Goal: Communication & Community: Ask a question

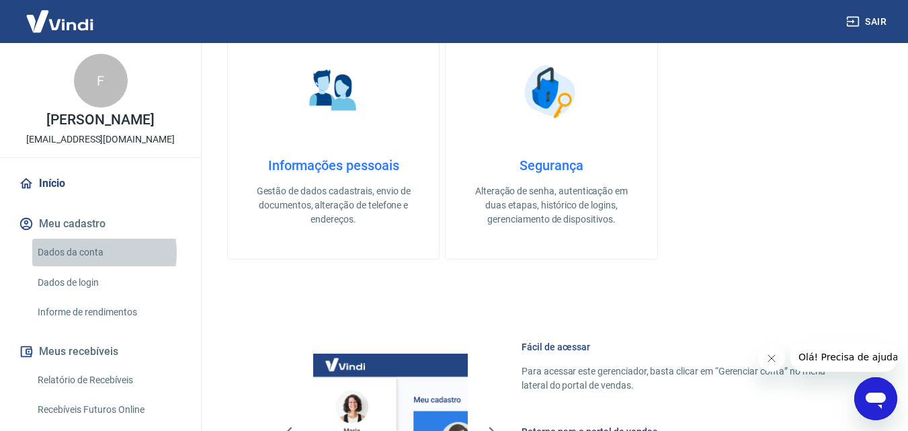
click at [91, 253] on link "Dados da conta" at bounding box center [108, 253] width 153 height 28
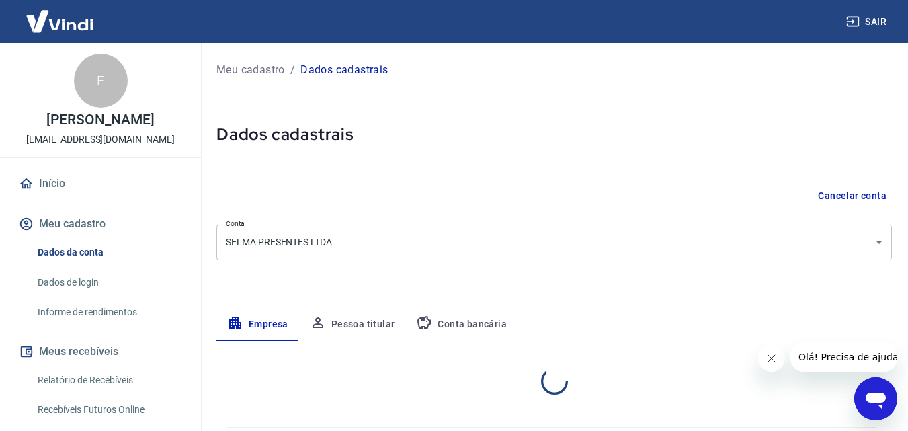
select select "SP"
select select "business"
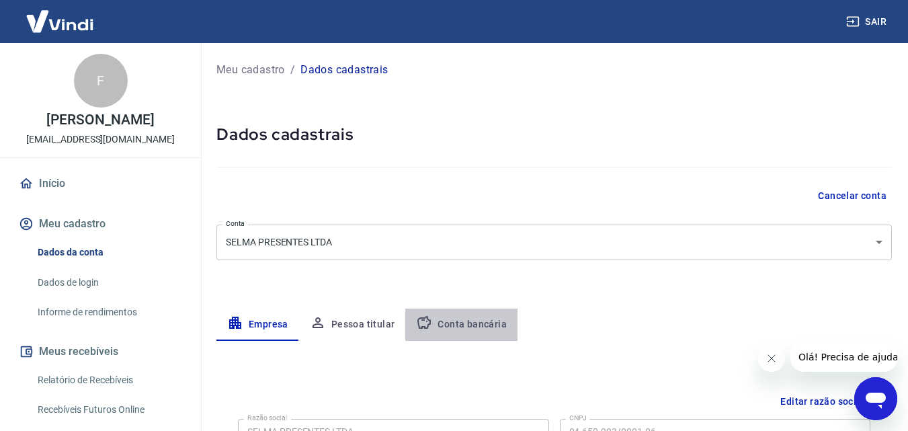
click at [465, 328] on button "Conta bancária" at bounding box center [461, 324] width 112 height 32
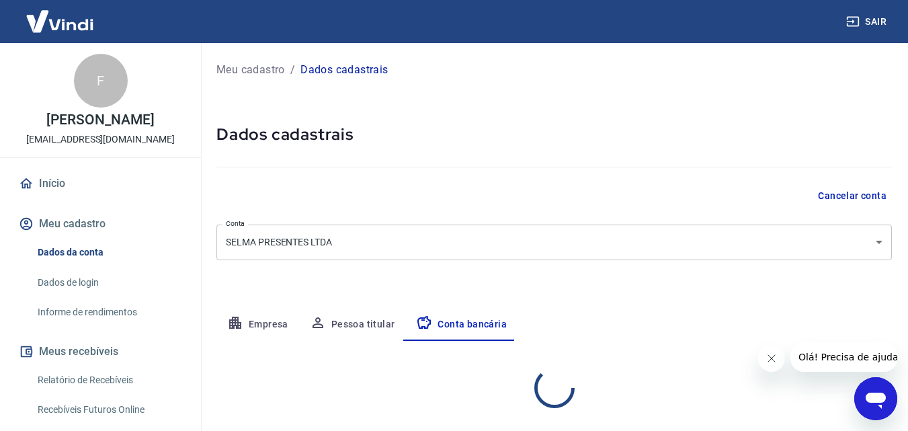
select select "1"
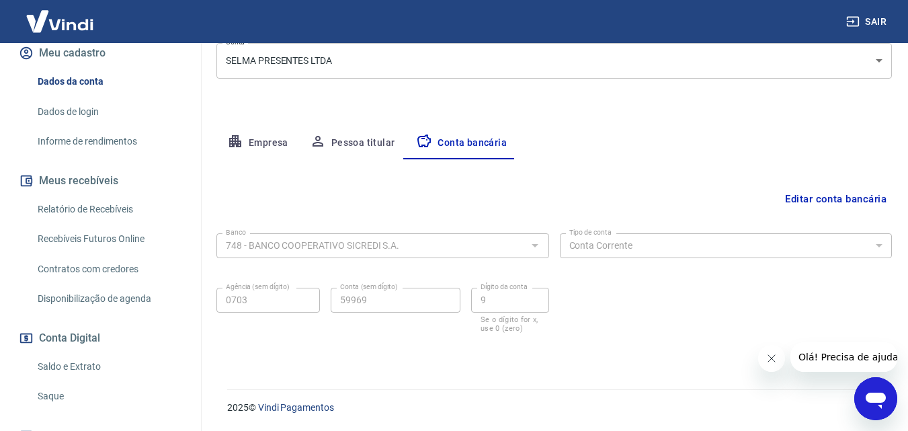
scroll to position [271, 0]
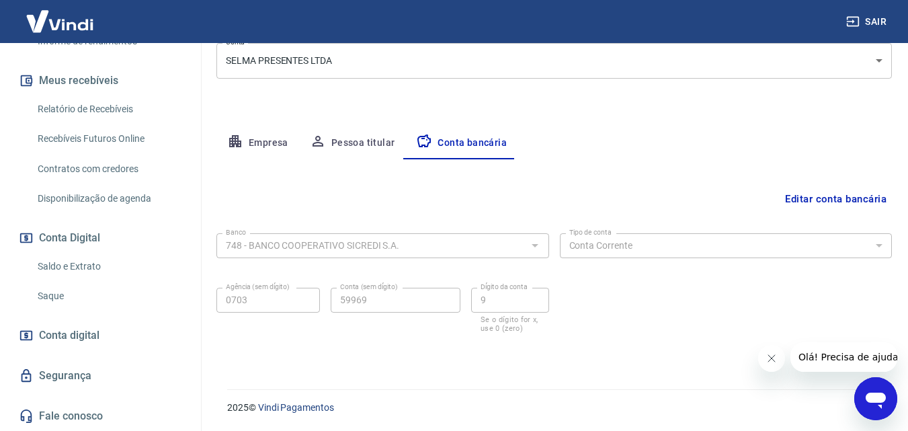
click at [54, 297] on link "Saque" at bounding box center [108, 296] width 153 height 28
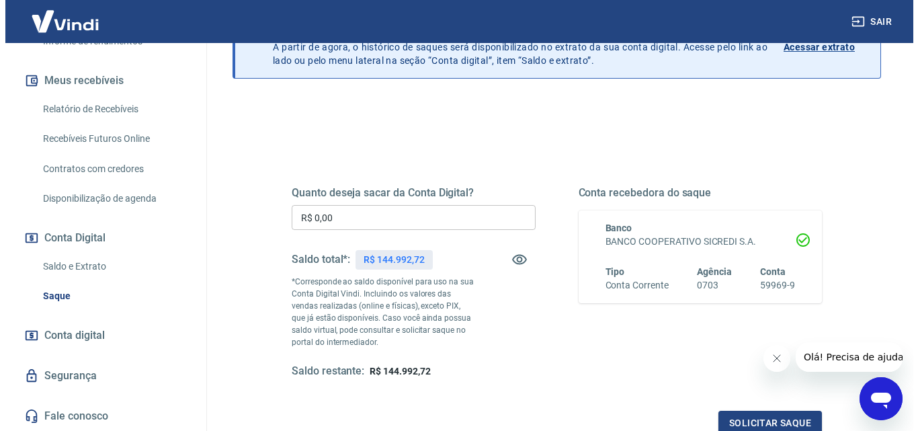
scroll to position [112, 0]
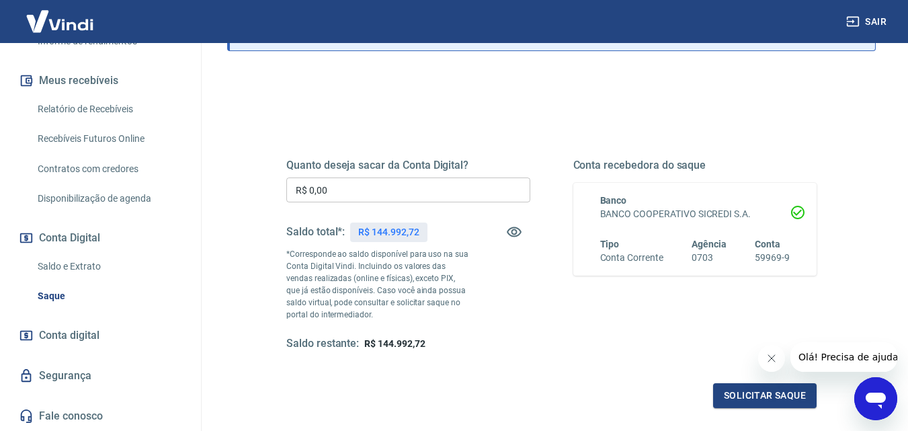
click at [361, 194] on input "R$ 0,00" at bounding box center [408, 189] width 244 height 25
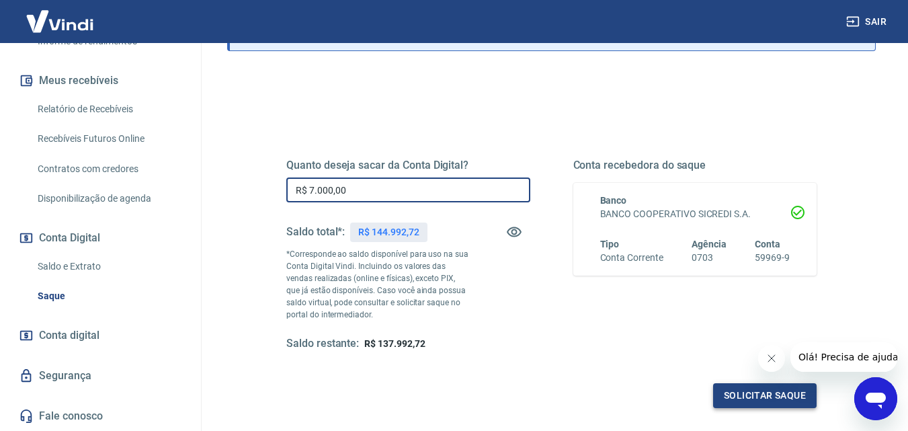
type input "R$ 7.000,00"
click at [751, 389] on button "Solicitar saque" at bounding box center [764, 395] width 103 height 25
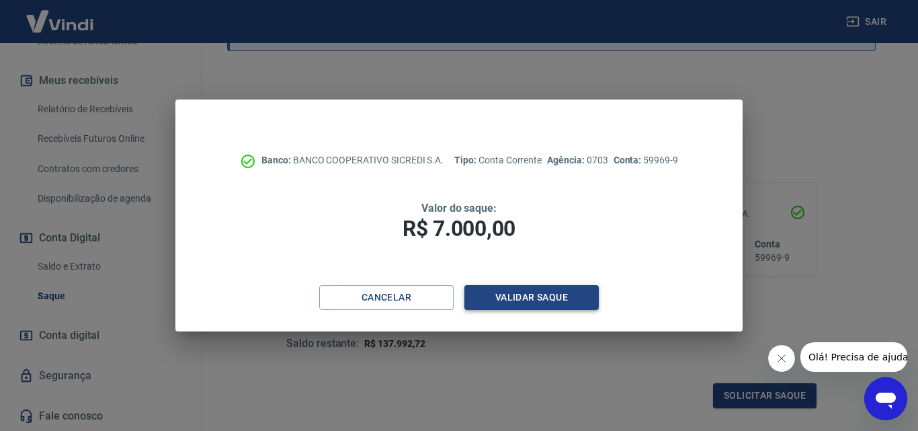
click at [505, 292] on button "Validar saque" at bounding box center [531, 297] width 134 height 25
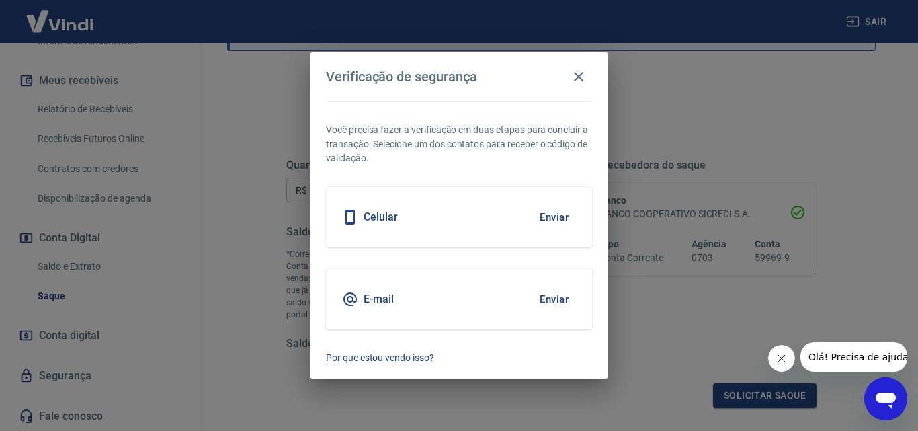
click at [548, 215] on button "Enviar" at bounding box center [554, 217] width 44 height 28
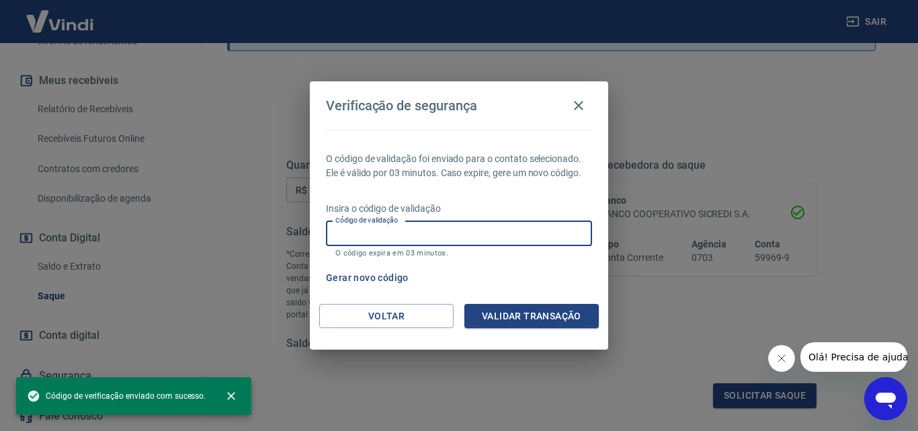
click at [506, 237] on input "Código de validação" at bounding box center [459, 233] width 266 height 25
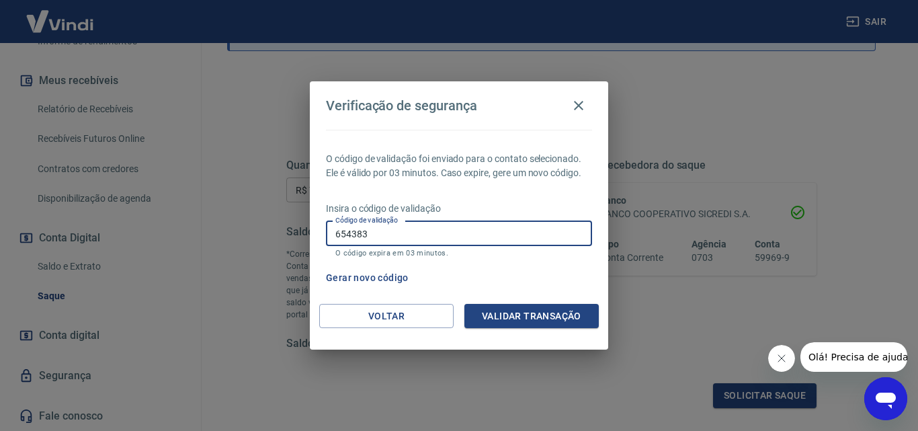
type input "654383"
click at [546, 325] on button "Validar transação" at bounding box center [531, 316] width 134 height 25
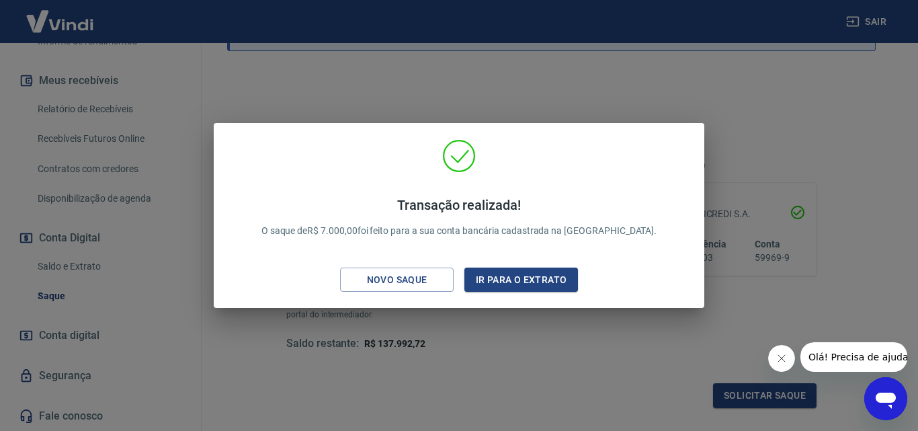
click at [509, 98] on div "Transação realizada! O saque de R$ 7.000,00 foi feito para a sua conta bancária…" at bounding box center [459, 215] width 918 height 431
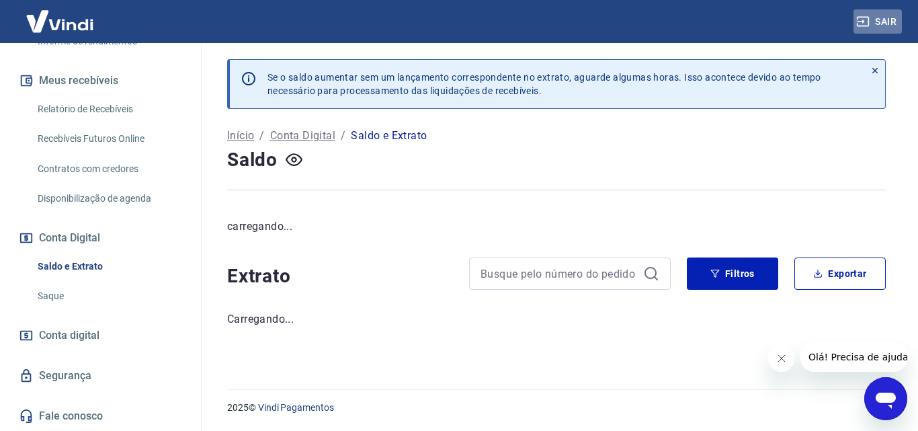
click at [872, 19] on button "Sair" at bounding box center [877, 21] width 48 height 25
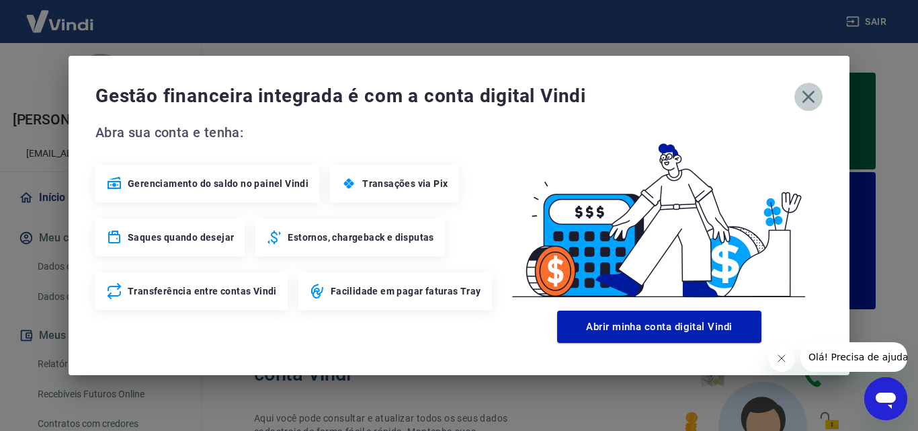
click at [806, 98] on icon "button" at bounding box center [808, 97] width 13 height 13
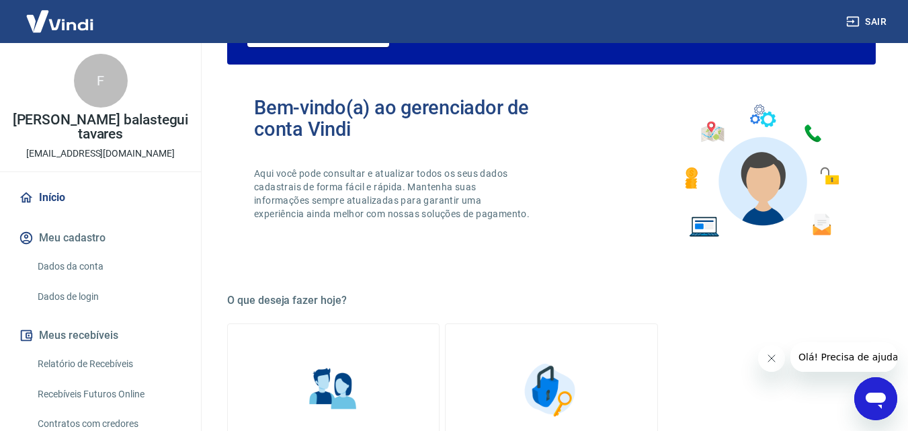
scroll to position [269, 0]
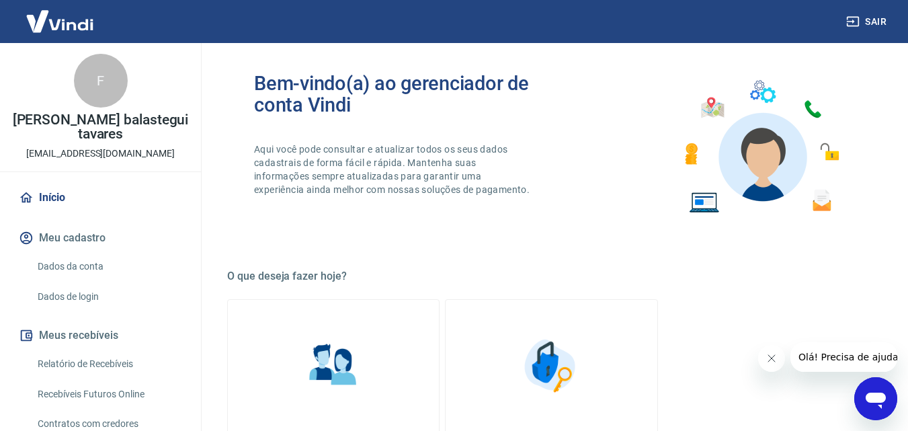
click at [877, 402] on icon "Abrir janela de mensagens" at bounding box center [875, 400] width 20 height 16
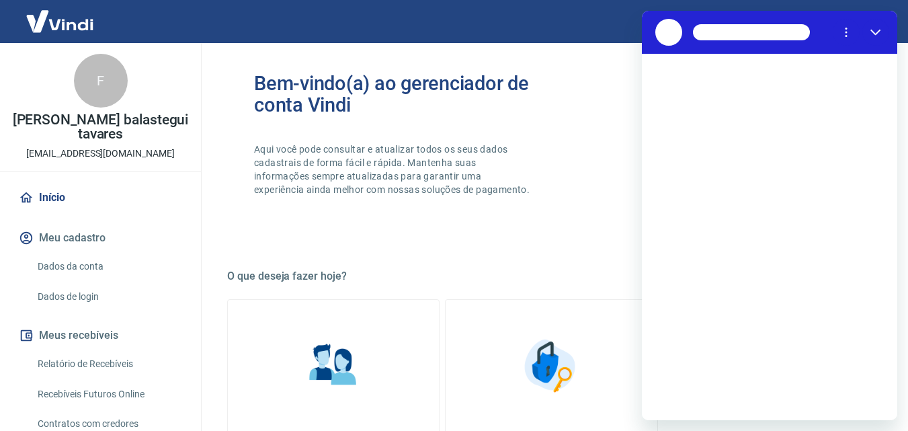
scroll to position [0, 0]
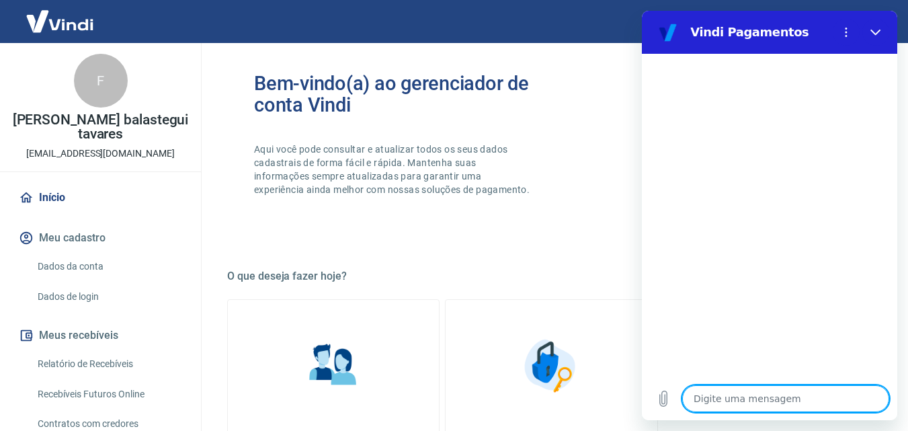
type textarea "o"
type textarea "x"
type textarea "oi"
type textarea "x"
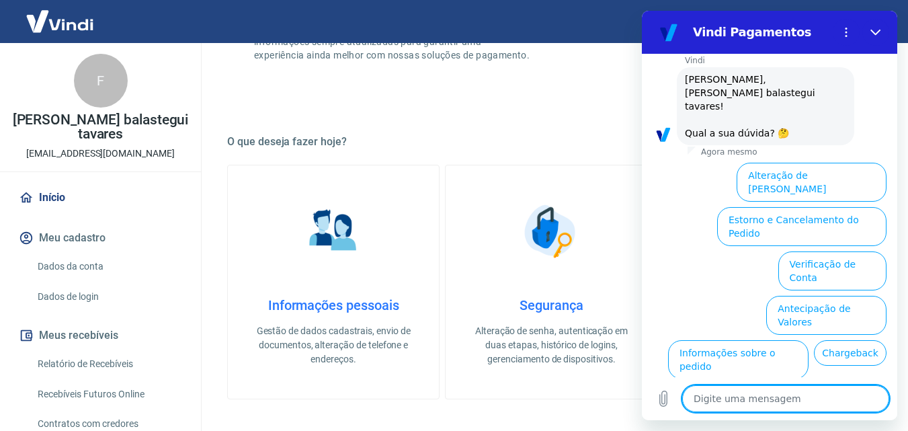
scroll to position [75, 0]
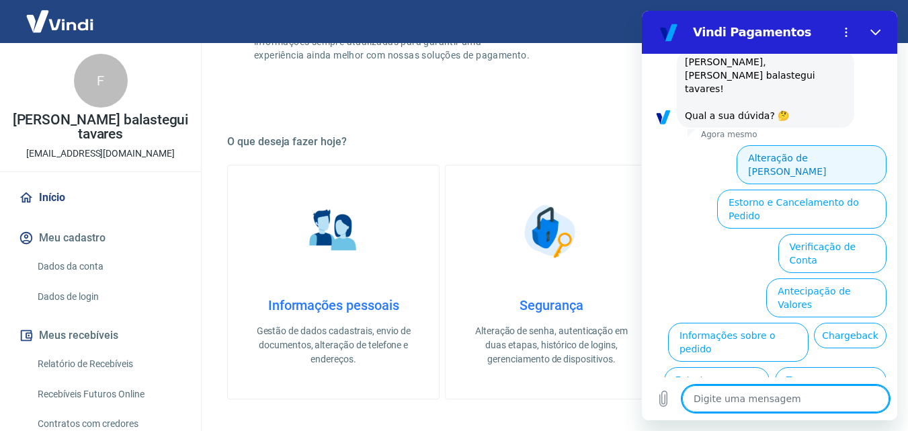
click at [835, 145] on button "Alteração de [PERSON_NAME]" at bounding box center [811, 164] width 150 height 39
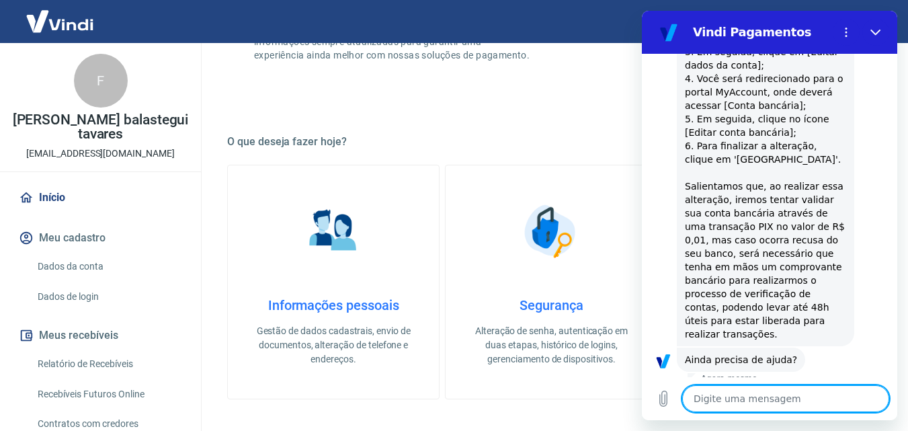
scroll to position [324, 0]
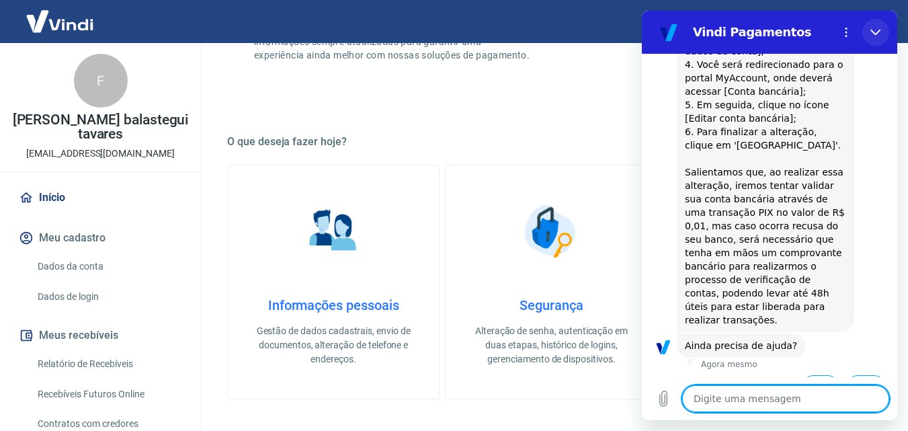
click at [879, 41] on button "Fechar" at bounding box center [875, 32] width 27 height 27
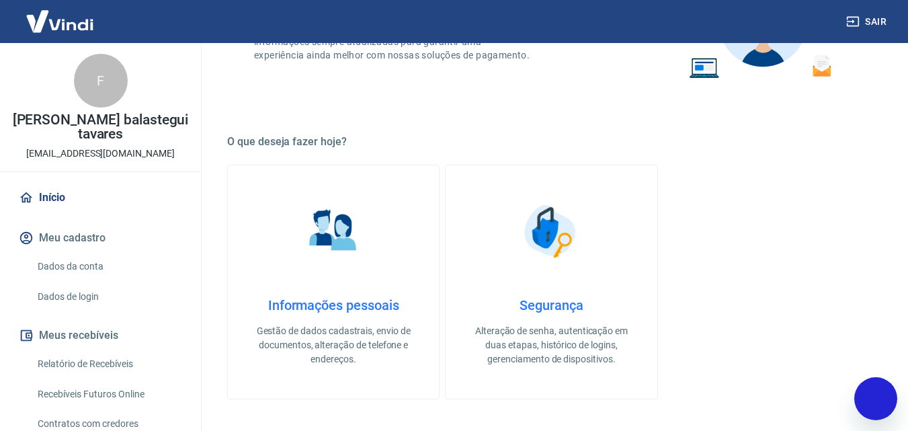
type textarea "x"
click at [341, 271] on link "Informações pessoais Gestão de dados cadastrais, envio de documentos, alteração…" at bounding box center [333, 282] width 212 height 235
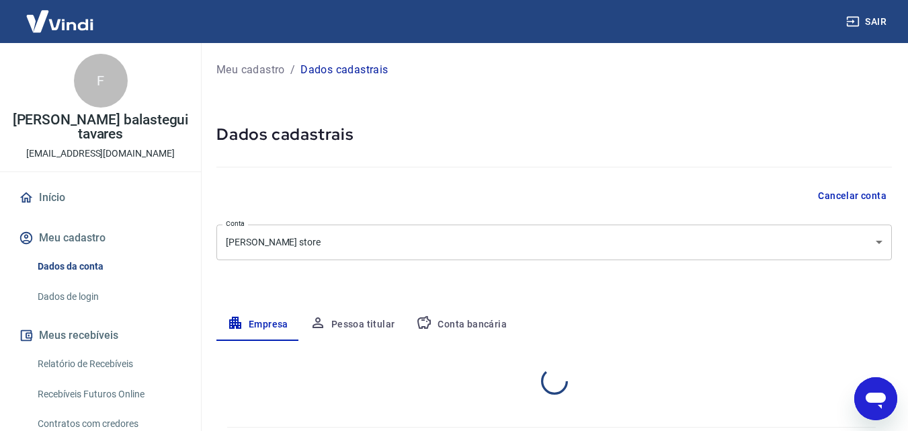
select select "SP"
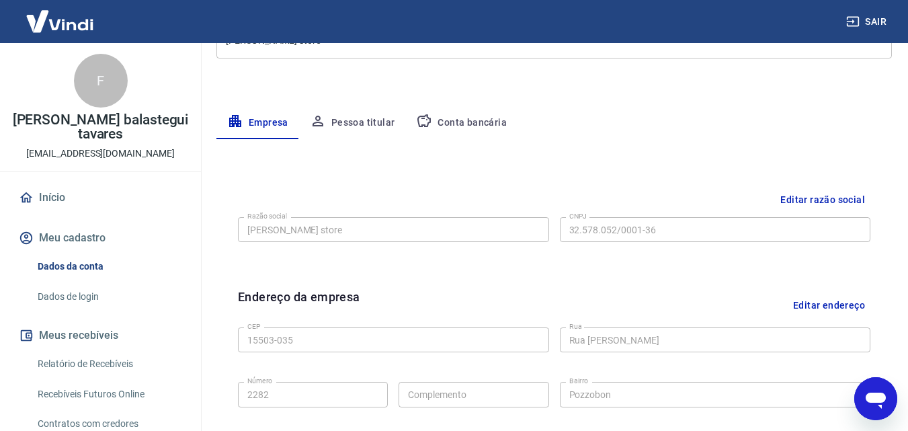
click at [359, 124] on button "Pessoa titular" at bounding box center [352, 123] width 107 height 32
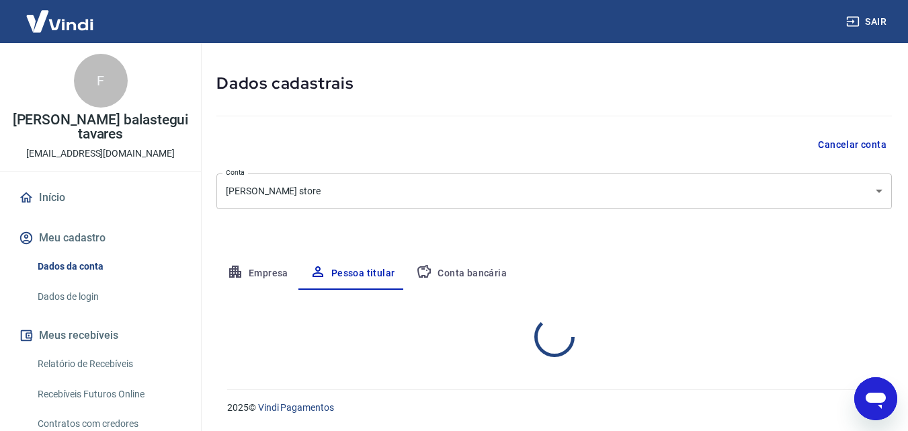
scroll to position [107, 0]
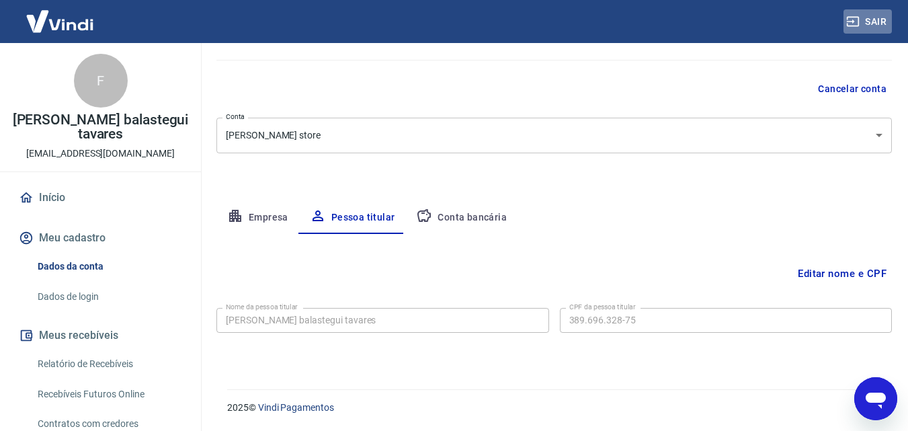
click at [882, 20] on button "Sair" at bounding box center [867, 21] width 48 height 25
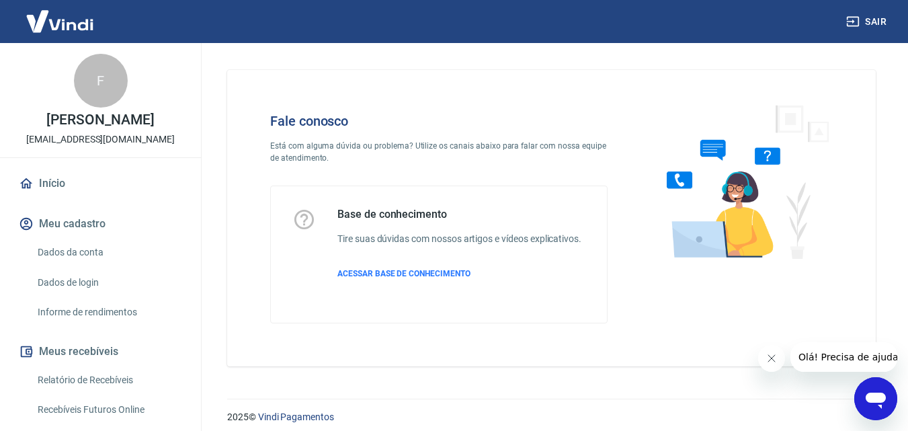
click at [878, 397] on icon "Abrir janela de mensagens" at bounding box center [875, 400] width 20 height 16
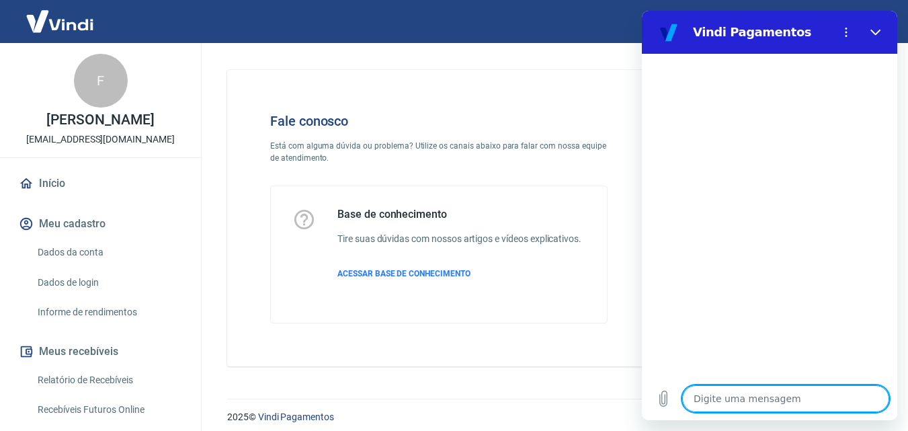
click at [790, 396] on textarea at bounding box center [785, 398] width 207 height 27
type textarea "o"
type textarea "x"
type textarea "oi"
type textarea "x"
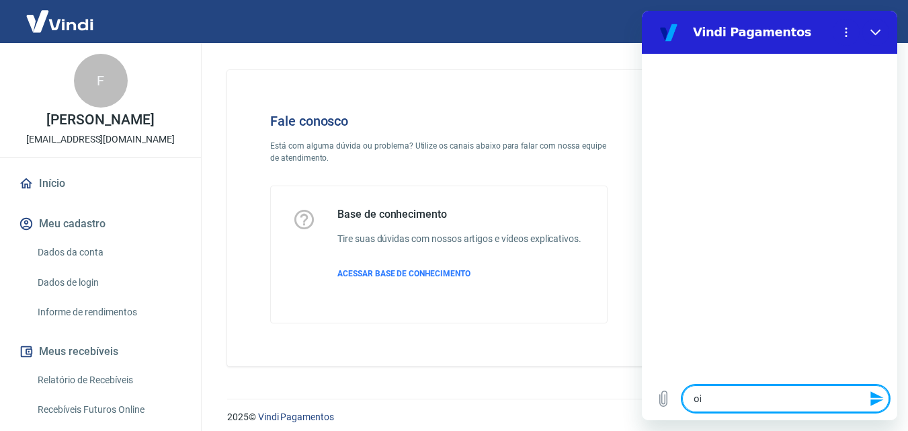
type textarea "oii"
type textarea "x"
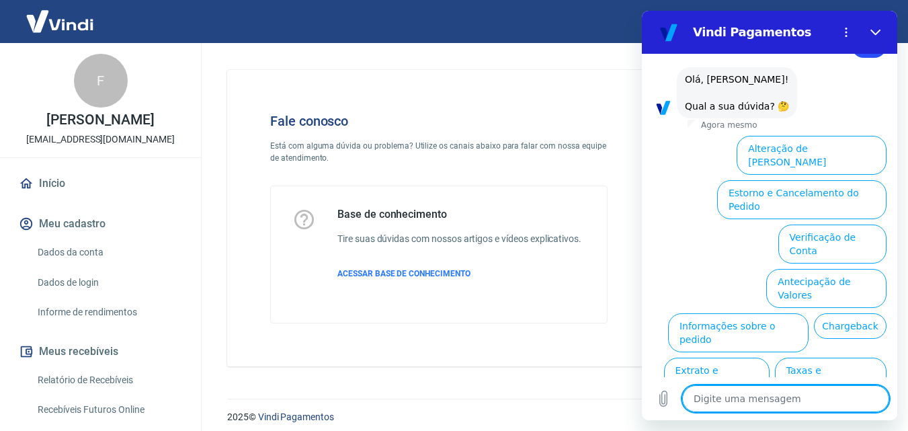
scroll to position [51, 0]
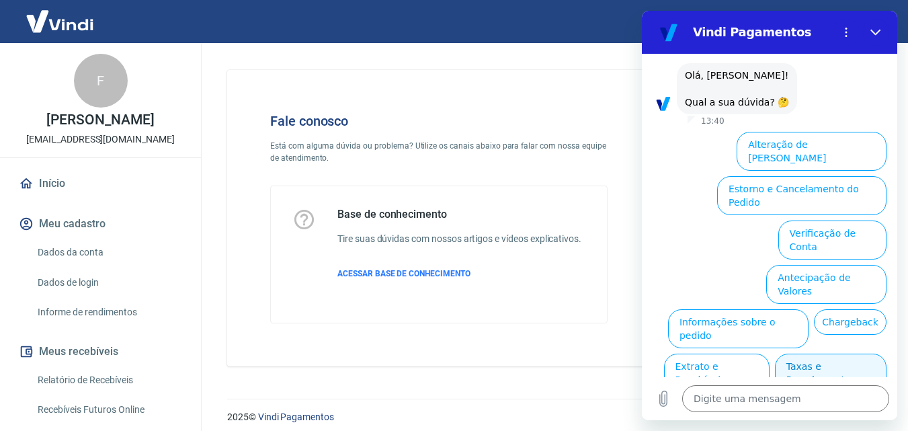
click at [828, 353] on button "Taxas e Parcelamento" at bounding box center [831, 372] width 112 height 39
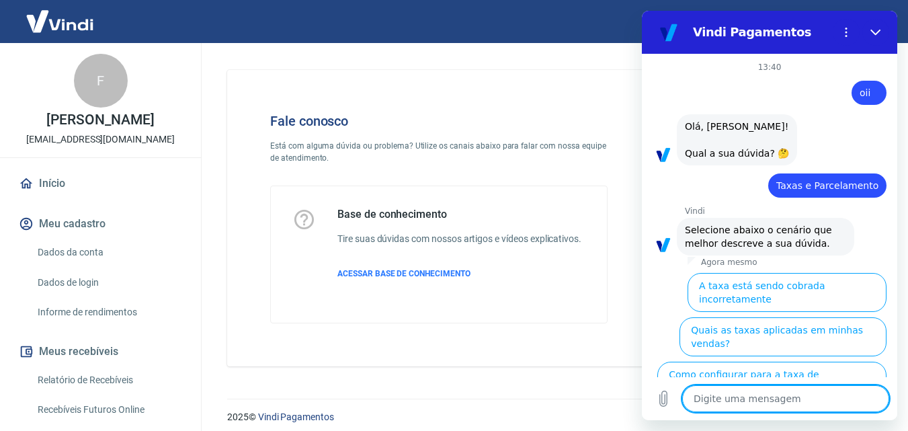
scroll to position [75, 0]
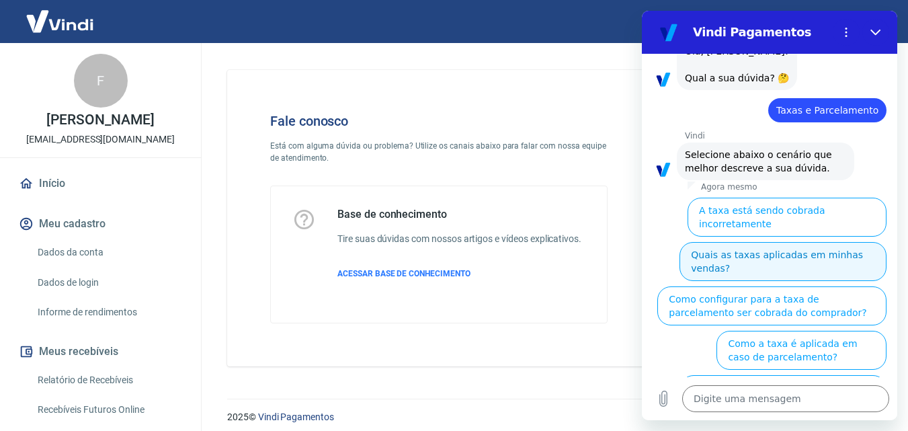
click at [798, 242] on button "Quais as taxas aplicadas em minhas vendas?" at bounding box center [782, 261] width 207 height 39
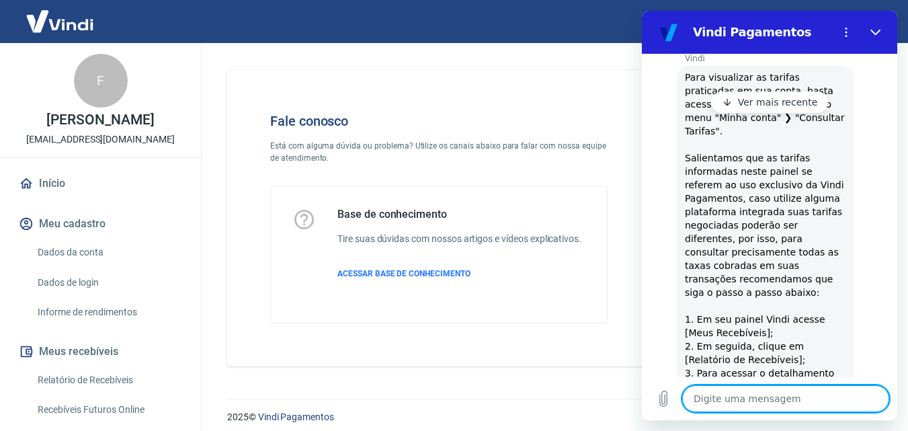
scroll to position [411, 0]
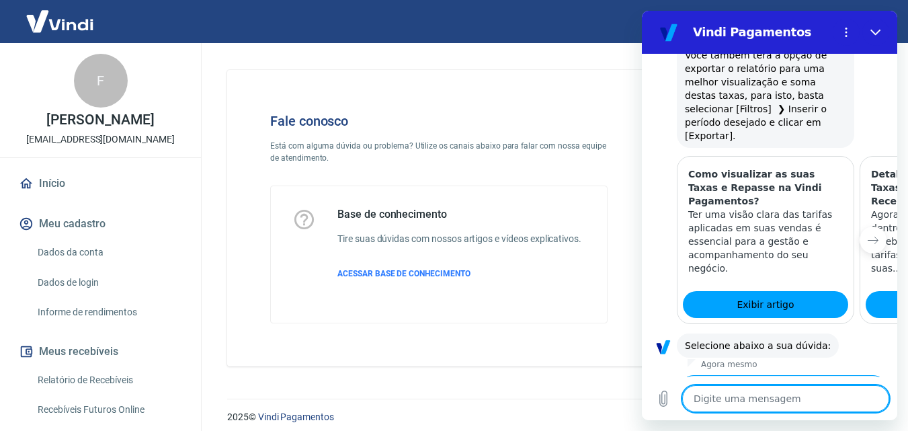
type textarea "x"
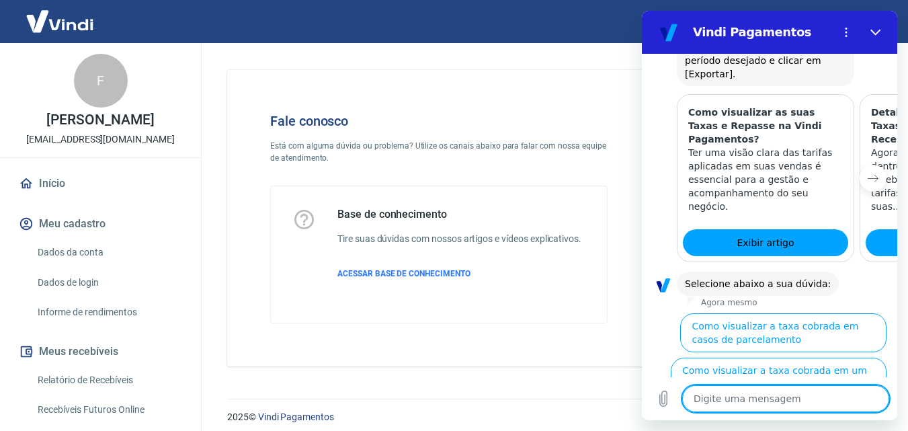
click at [784, 393] on textarea at bounding box center [785, 398] width 207 height 27
type textarea "o"
type textarea "x"
type textarea "oi"
type textarea "x"
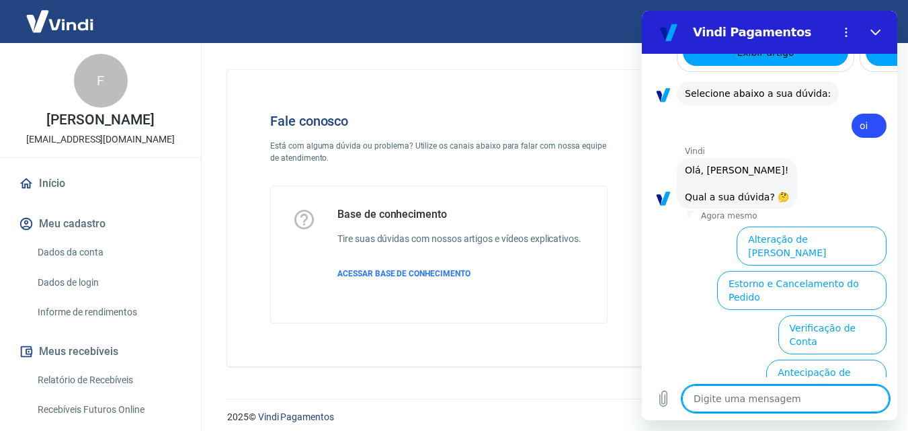
scroll to position [947, 0]
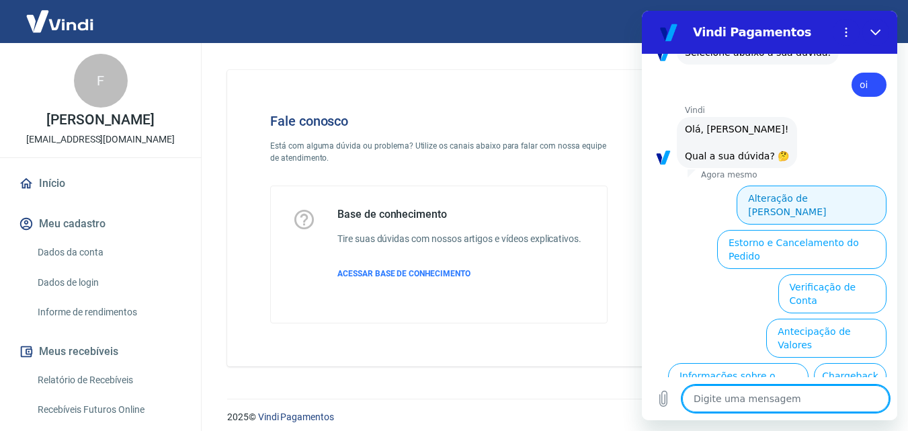
click at [822, 185] on button "Alteração de [PERSON_NAME]" at bounding box center [811, 204] width 150 height 39
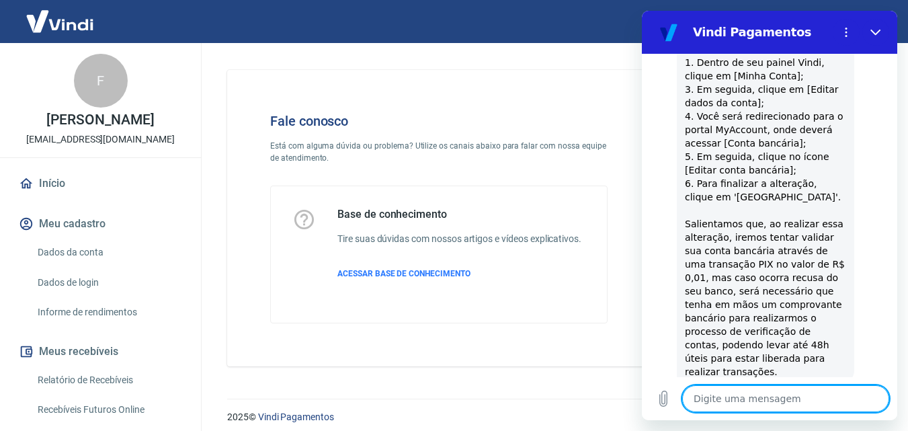
scroll to position [1196, 0]
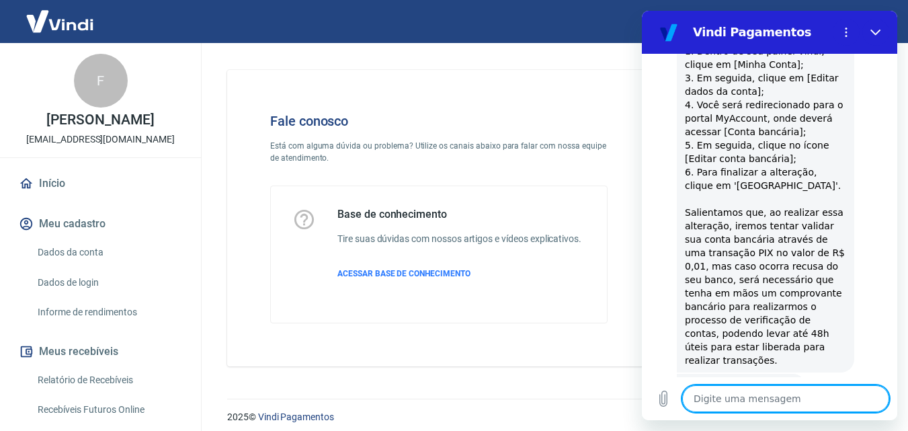
click at [810, 415] on button "Sim" at bounding box center [820, 428] width 39 height 26
type textarea "x"
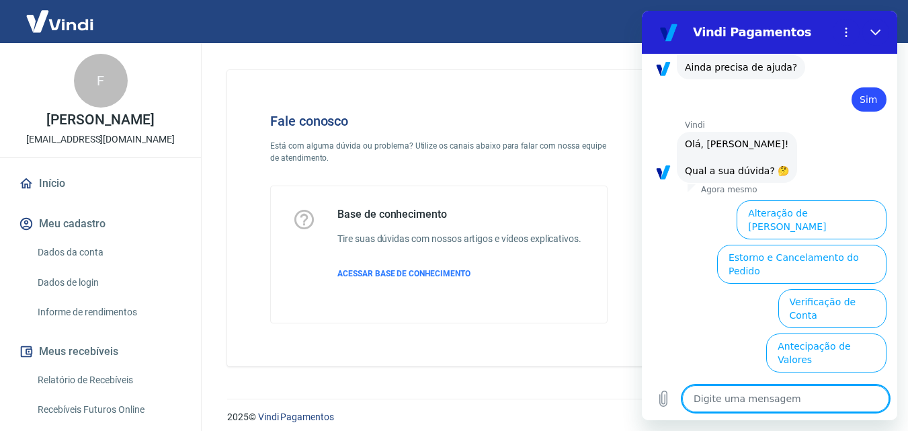
scroll to position [1516, 0]
click at [774, 396] on textarea at bounding box center [785, 398] width 207 height 27
type textarea "o"
type textarea "x"
type textarea "ou"
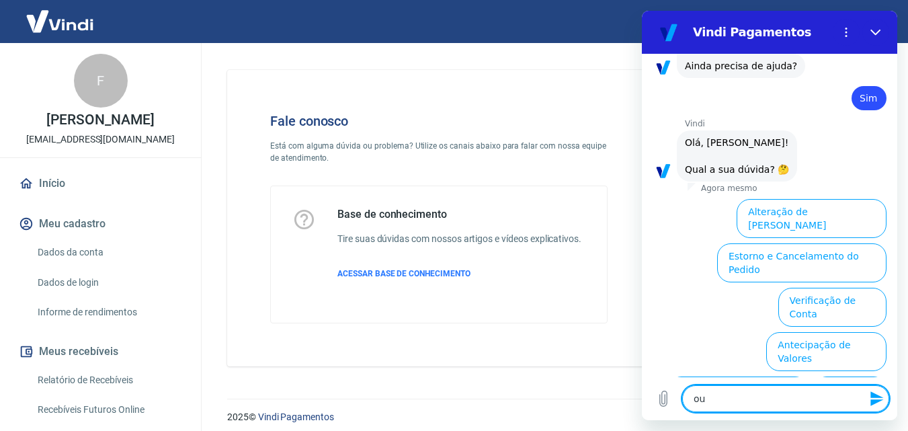
type textarea "x"
type textarea "out"
type textarea "x"
type textarea "outr"
type textarea "x"
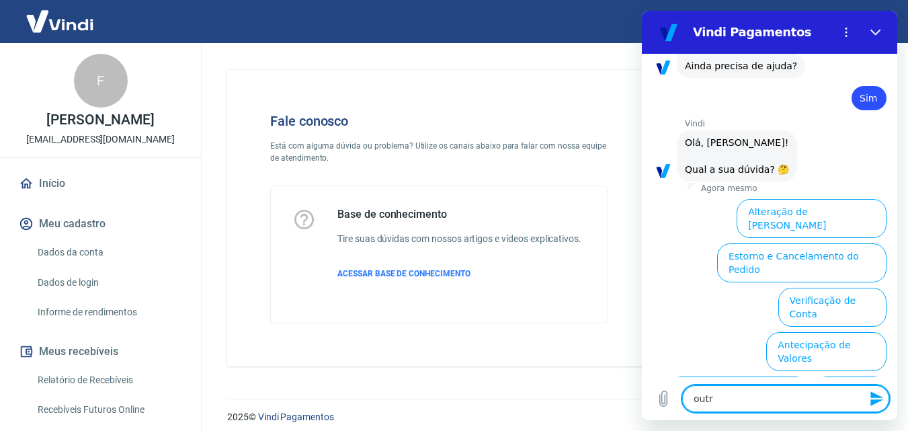
type textarea "outra"
type textarea "x"
type textarea "outra"
type textarea "x"
type textarea "outra d"
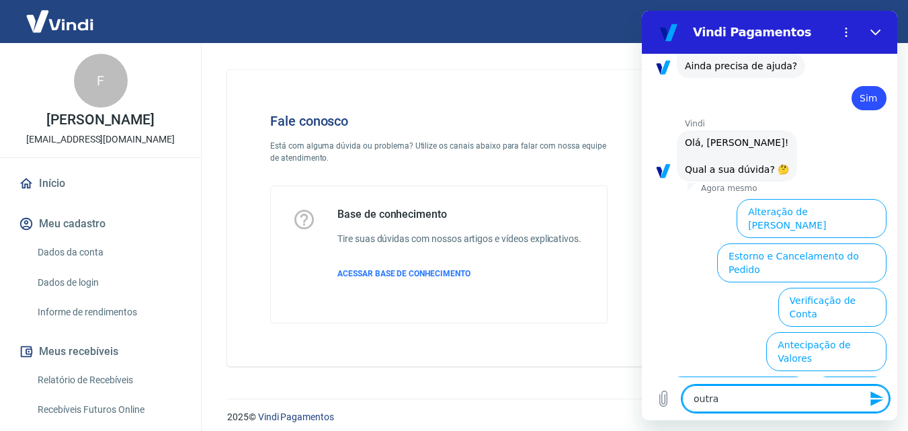
type textarea "x"
type textarea "outra du"
type textarea "x"
type textarea "outra duv"
type textarea "x"
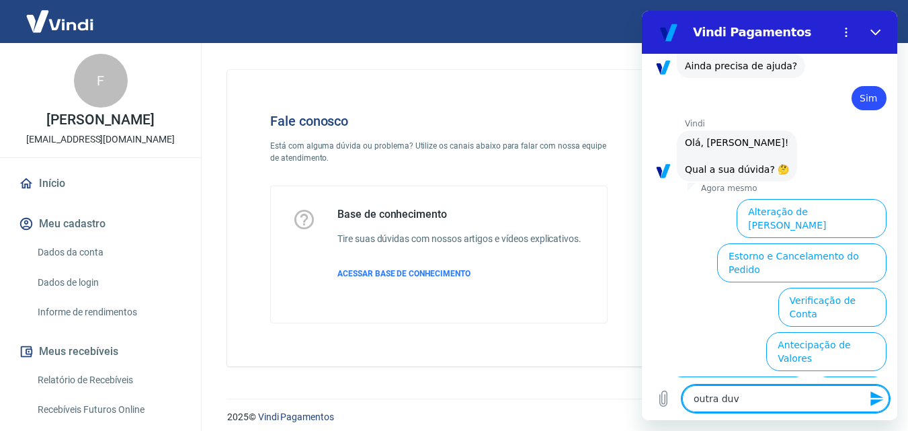
type textarea "outra duvi"
type textarea "x"
type textarea "outra duvid"
type textarea "x"
type textarea "outra duvida"
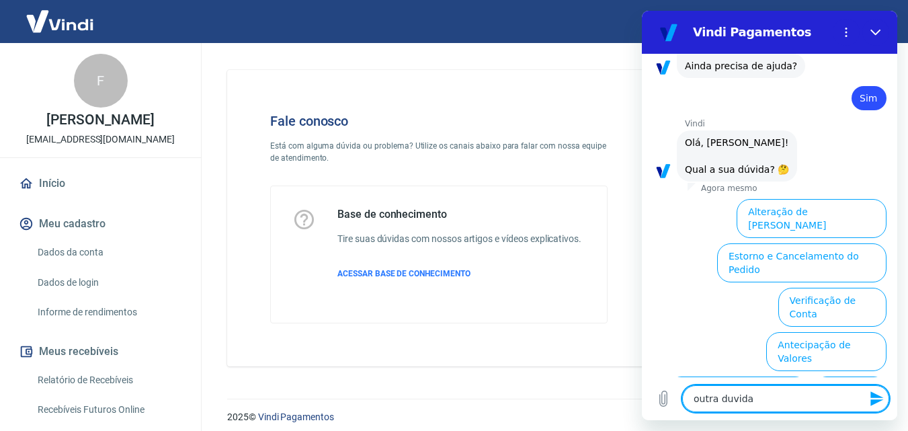
type textarea "x"
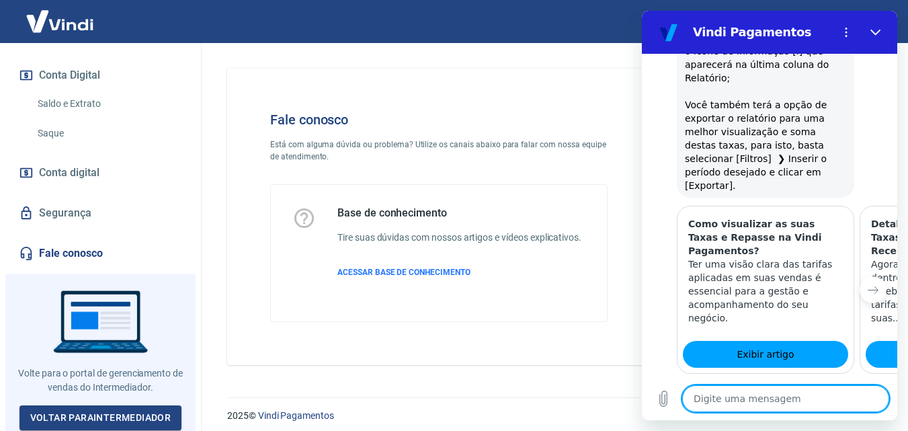
scroll to position [0, 0]
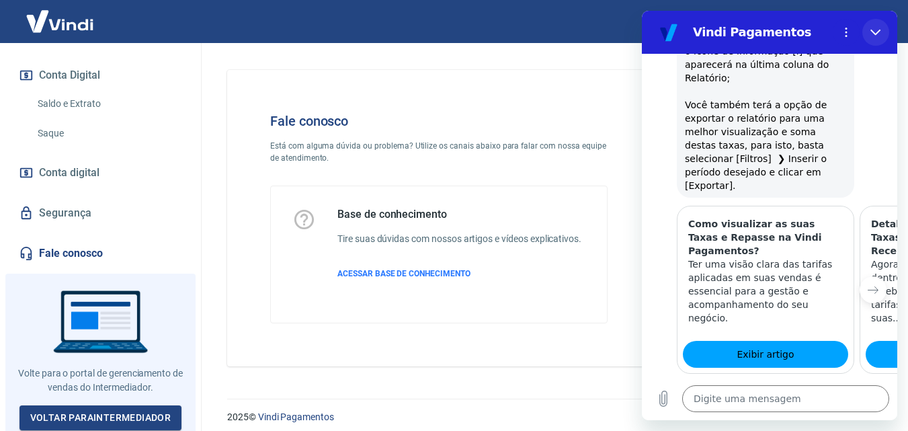
drag, startPoint x: 872, startPoint y: 28, endPoint x: 1371, endPoint y: 151, distance: 514.8
click at [872, 28] on icon "Fechar" at bounding box center [875, 32] width 11 height 11
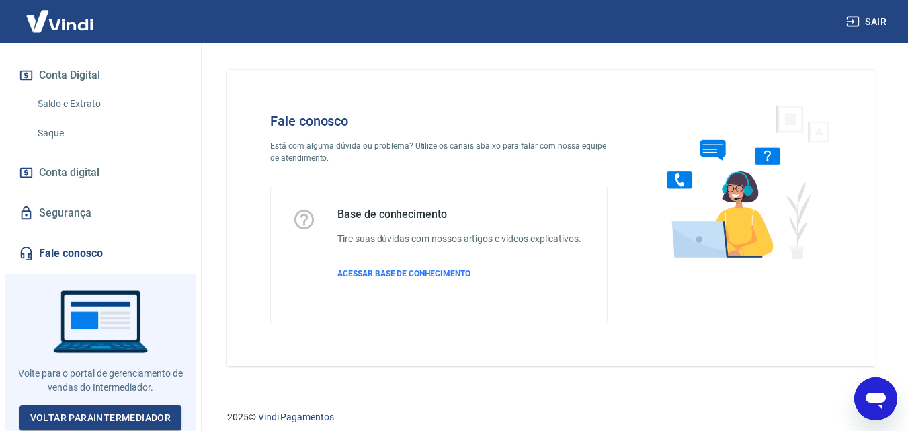
click at [720, 193] on img at bounding box center [742, 180] width 204 height 179
click at [412, 268] on p "ACESSAR BASE DE CONHECIMENTO" at bounding box center [459, 273] width 244 height 12
click at [859, 390] on div "Abrir janela de mensagens" at bounding box center [875, 398] width 40 height 40
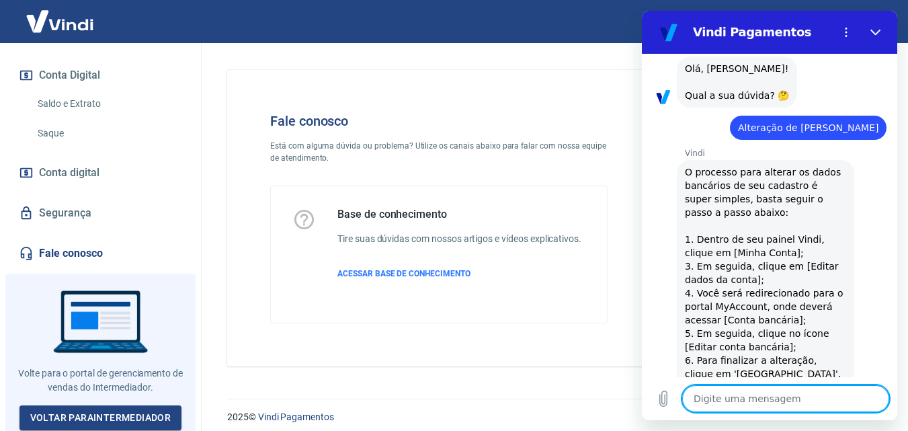
scroll to position [1372, 0]
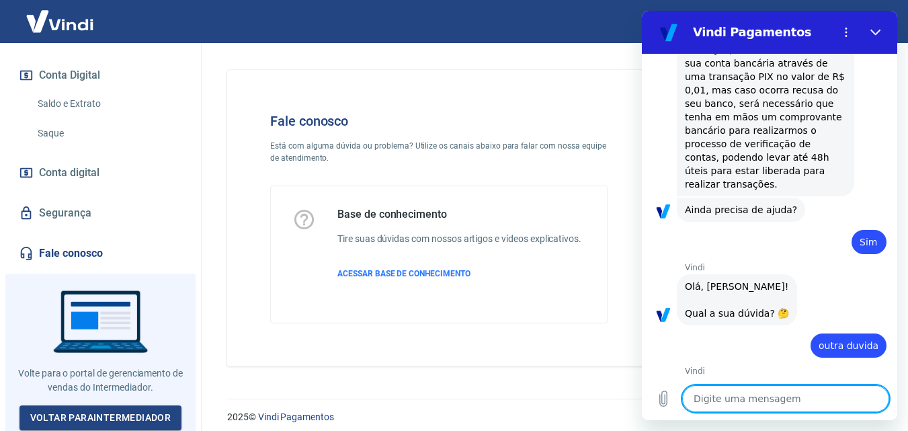
click at [775, 402] on textarea at bounding box center [785, 398] width 207 height 27
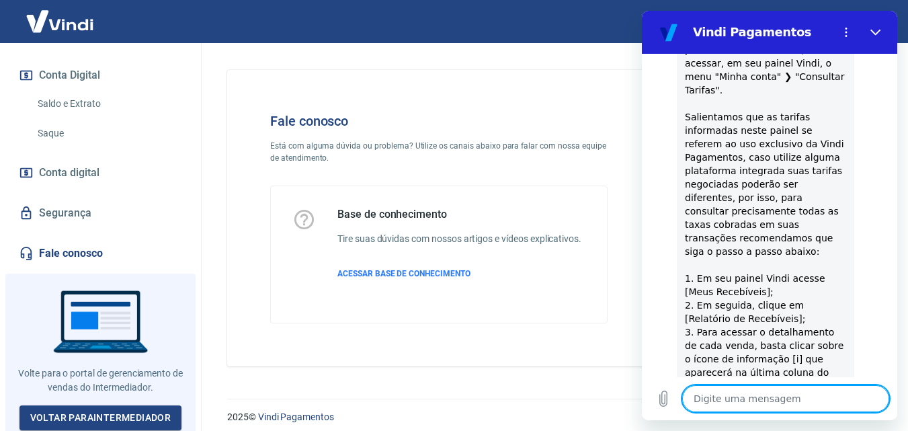
scroll to position [0, 0]
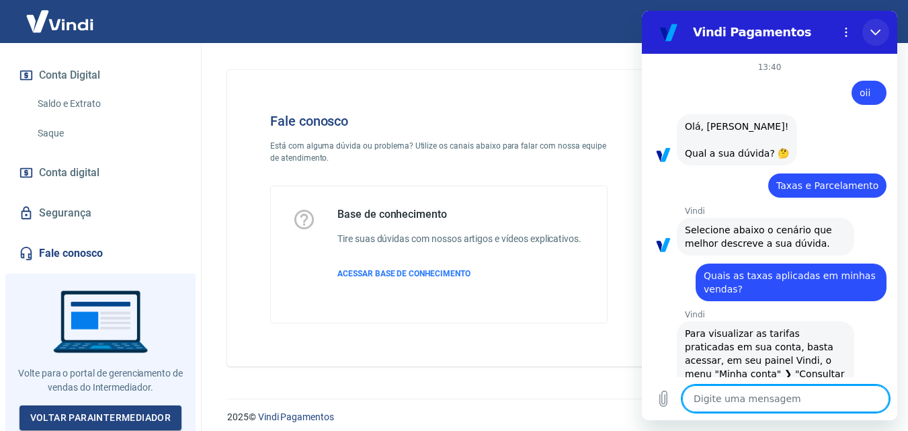
click at [876, 30] on icon "Fechar" at bounding box center [875, 32] width 11 height 11
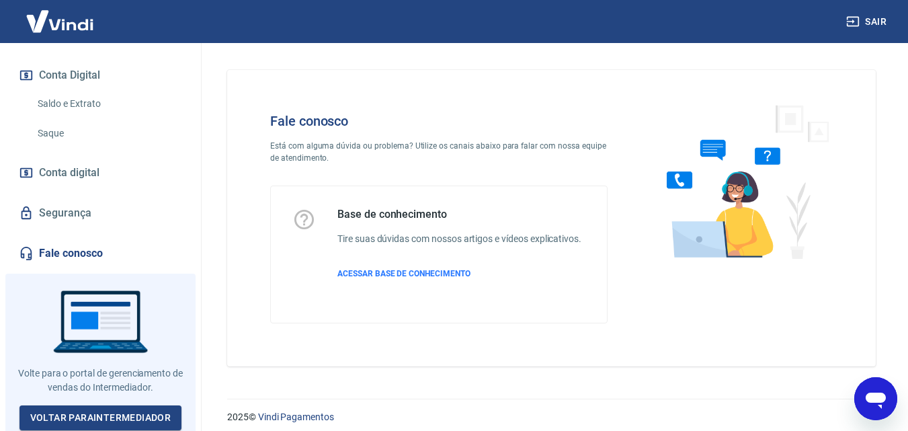
click at [882, 404] on icon "Abrir janela de mensagens" at bounding box center [875, 398] width 24 height 24
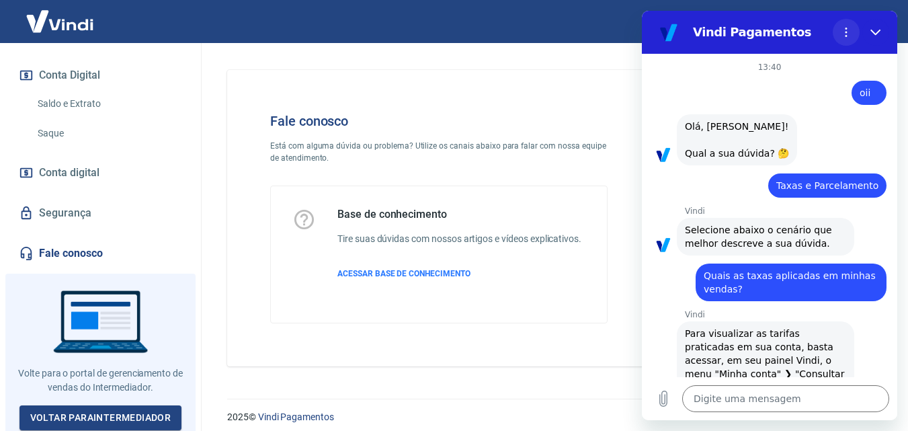
click at [843, 31] on icon "Menu de opções" at bounding box center [846, 32] width 11 height 11
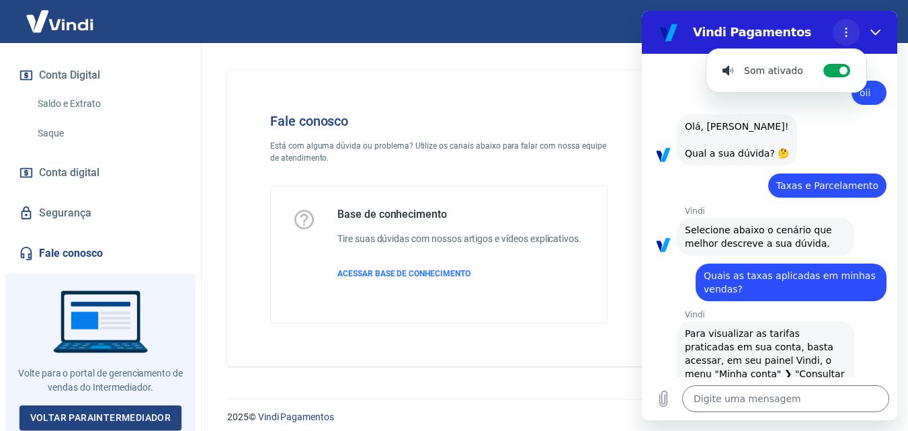
click at [843, 33] on icon "Menu de opções" at bounding box center [846, 32] width 11 height 11
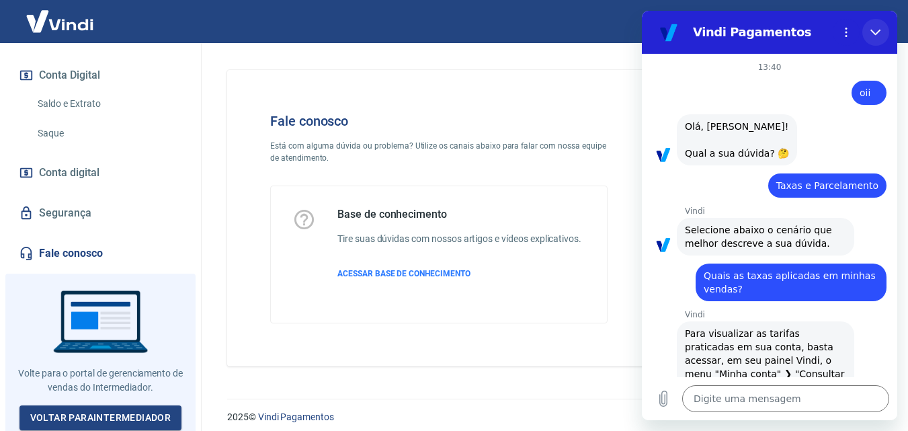
click at [874, 36] on icon "Fechar" at bounding box center [875, 32] width 11 height 11
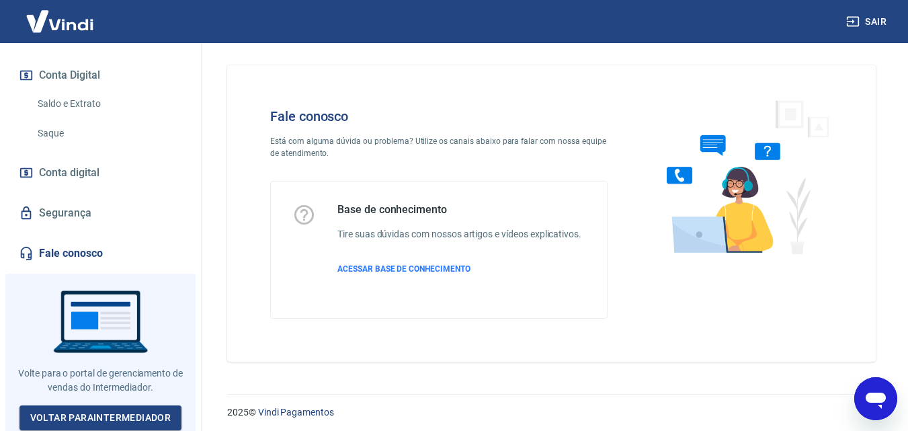
scroll to position [9, 0]
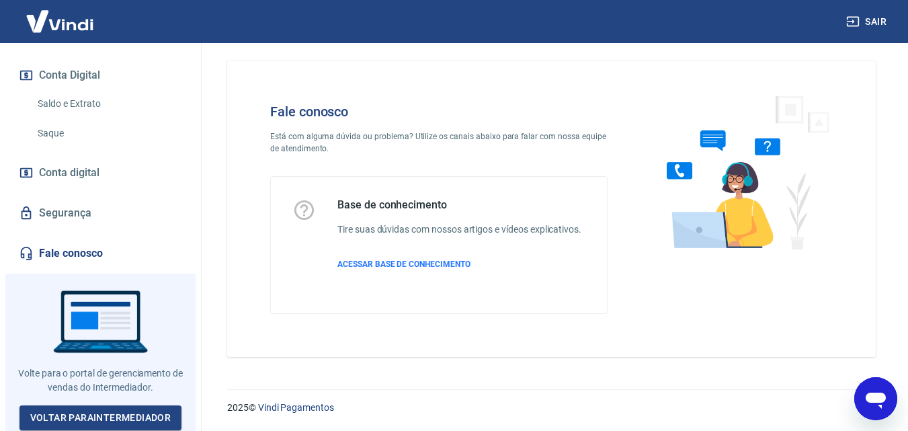
click at [847, 193] on div at bounding box center [741, 208] width 225 height 253
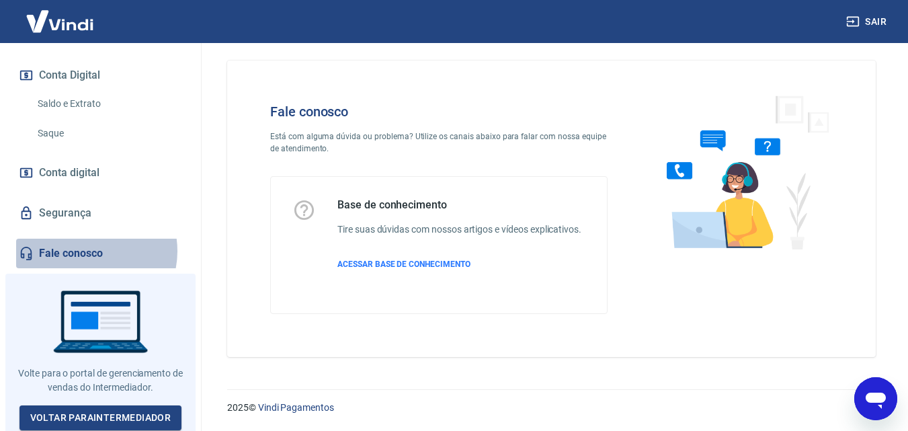
click at [85, 251] on link "Fale conosco" at bounding box center [100, 254] width 169 height 30
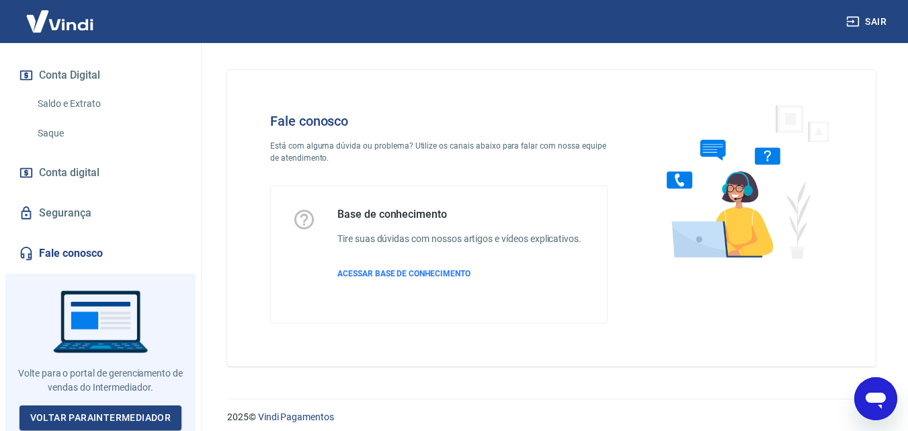
click at [873, 397] on icon "Abrir janela de mensagens" at bounding box center [875, 400] width 20 height 16
type textarea "x"
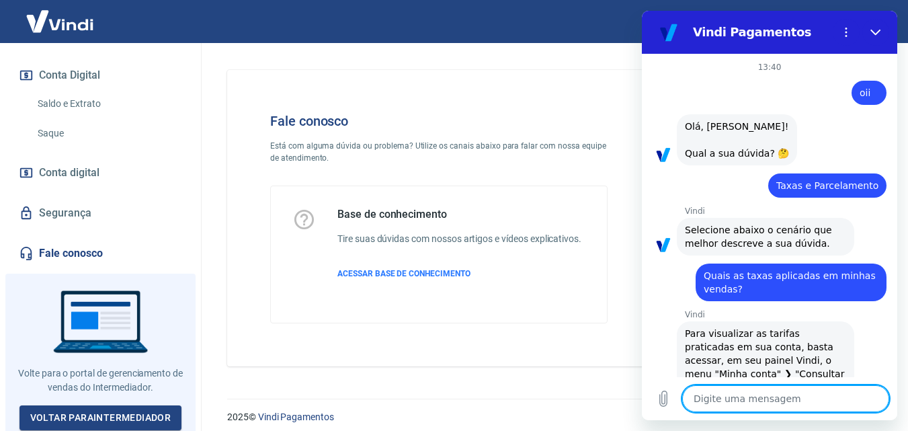
click at [741, 401] on textarea at bounding box center [785, 398] width 207 height 27
type textarea "o"
type textarea "x"
type textarea "oi"
type textarea "x"
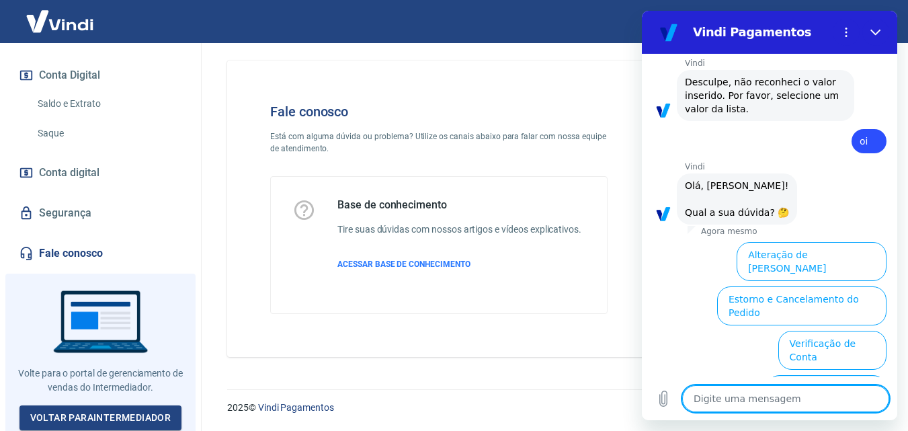
scroll to position [1723, 0]
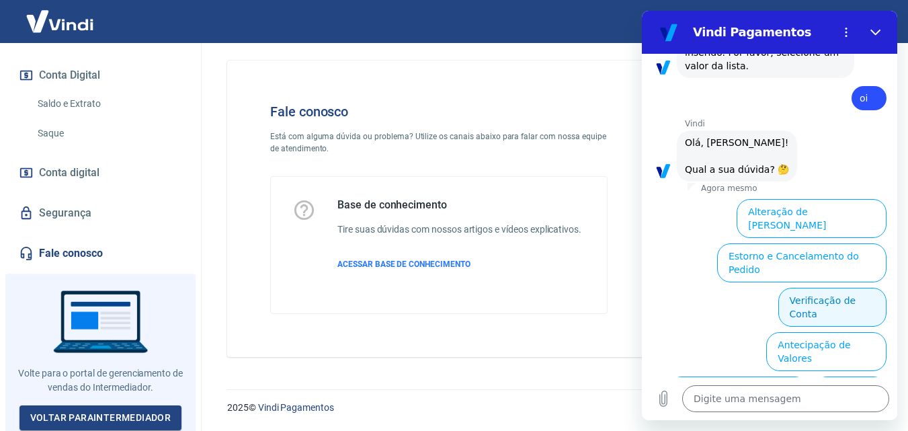
click at [847, 288] on button "Verificação de Conta" at bounding box center [832, 307] width 108 height 39
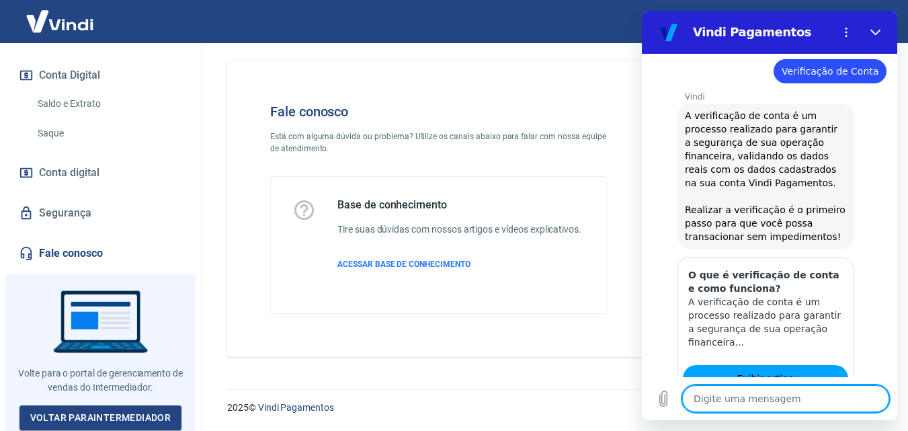
scroll to position [1887, 0]
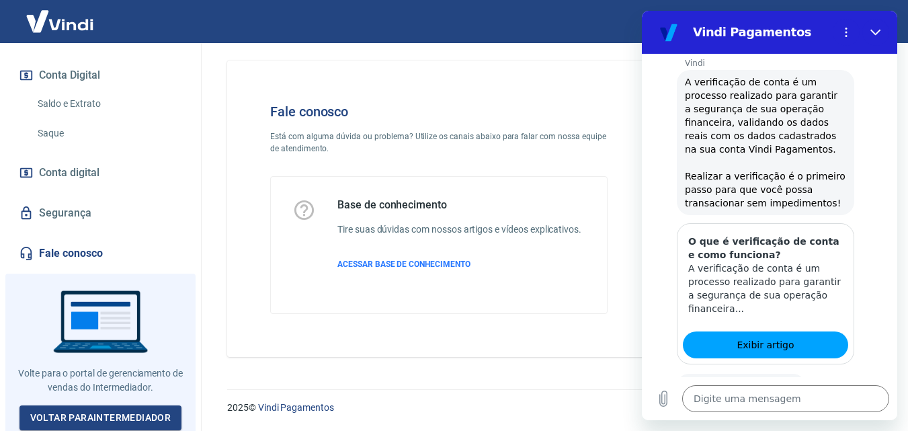
click at [801, 415] on button "Sim" at bounding box center [820, 428] width 39 height 26
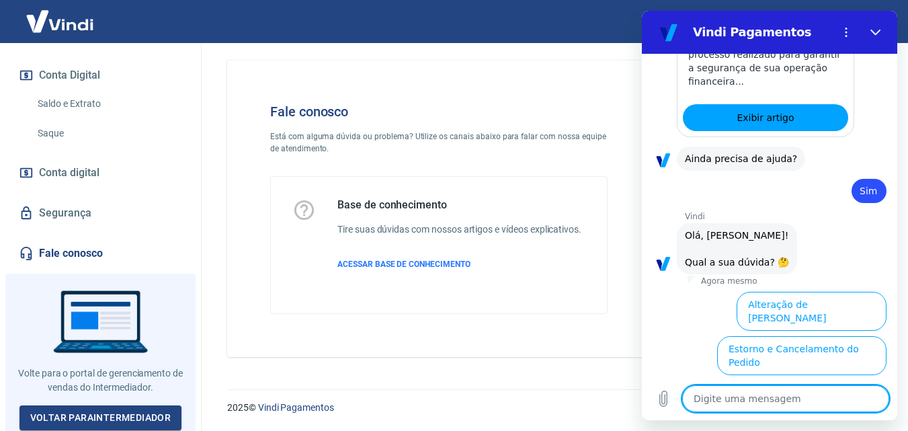
scroll to position [2207, 0]
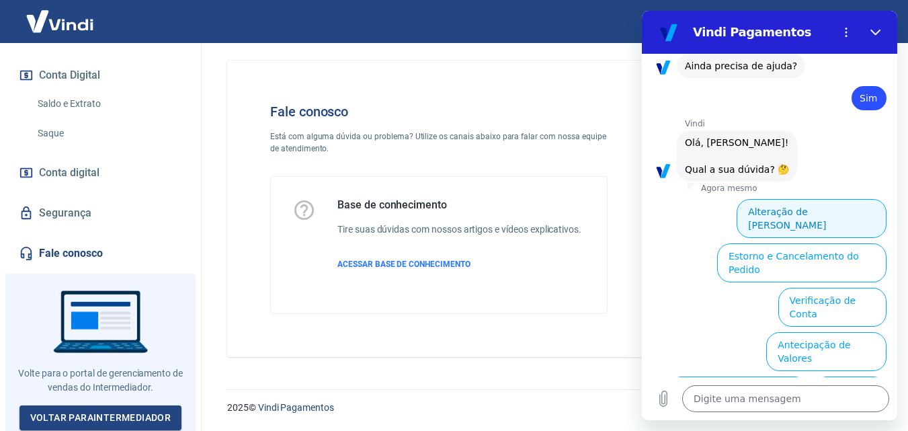
click at [819, 199] on button "Alteração de [PERSON_NAME]" at bounding box center [811, 218] width 150 height 39
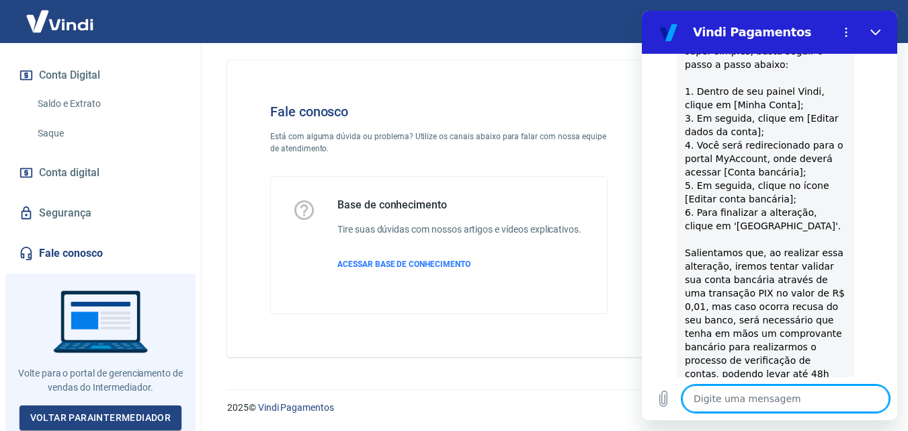
scroll to position [2455, 0]
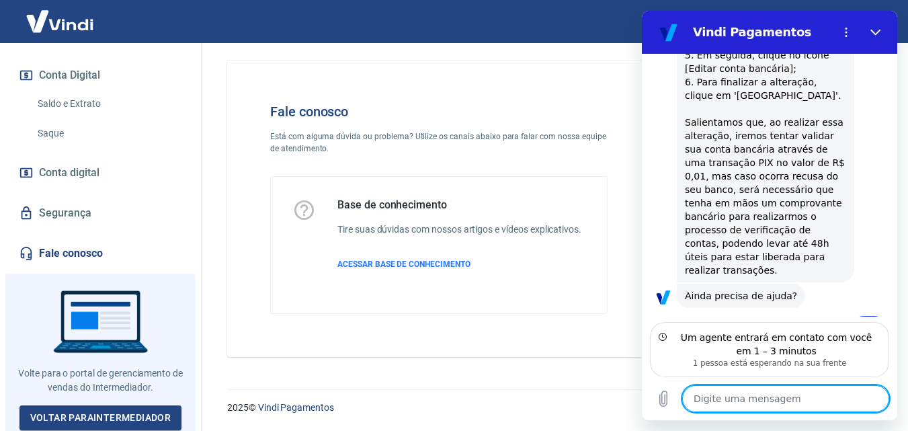
scroll to position [2564, 0]
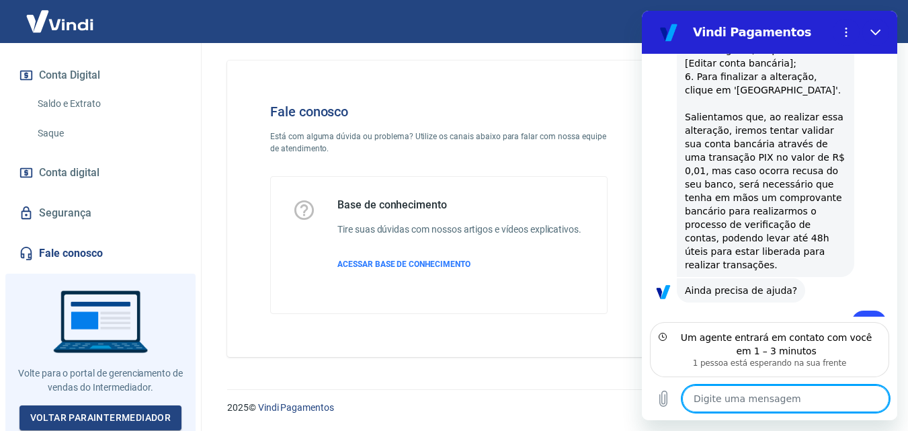
click at [785, 397] on textarea at bounding box center [785, 398] width 207 height 27
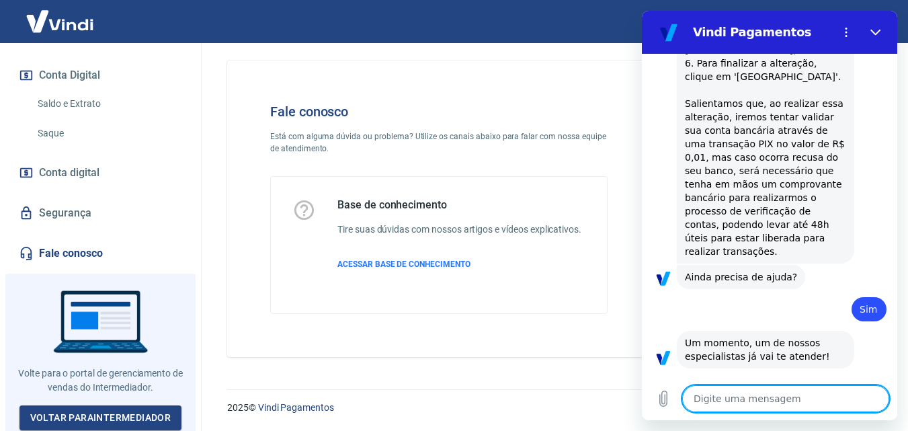
type textarea "x"
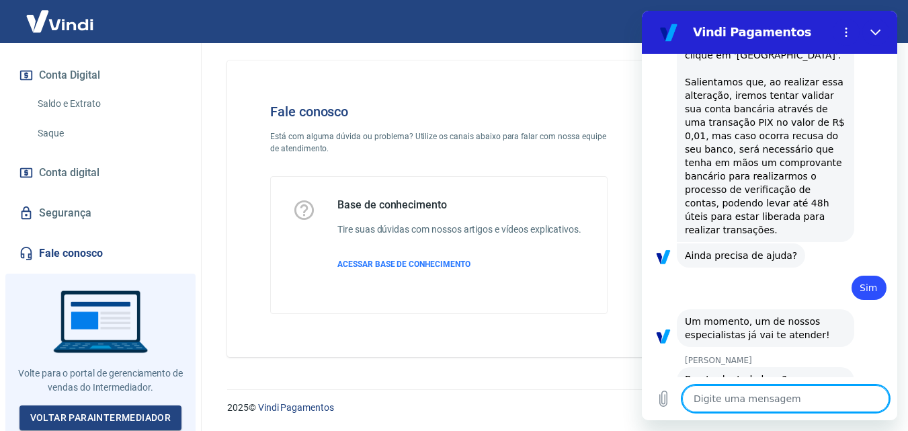
scroll to position [2602, 0]
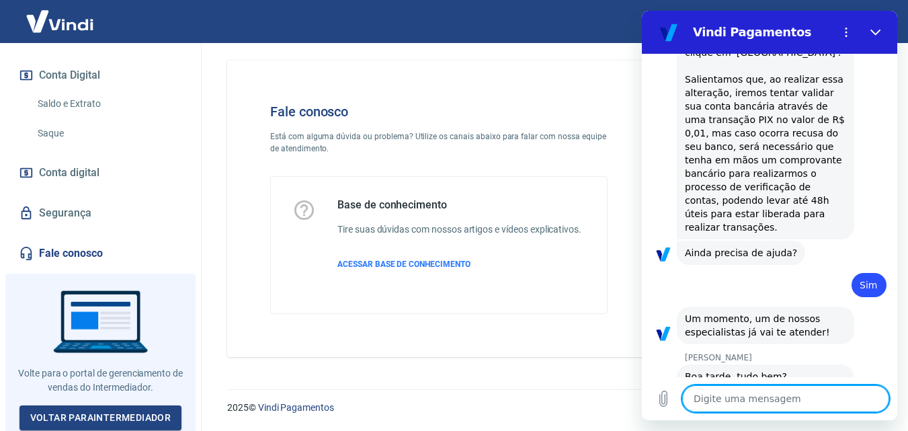
type textarea "o"
type textarea "x"
type textarea "oi"
type textarea "x"
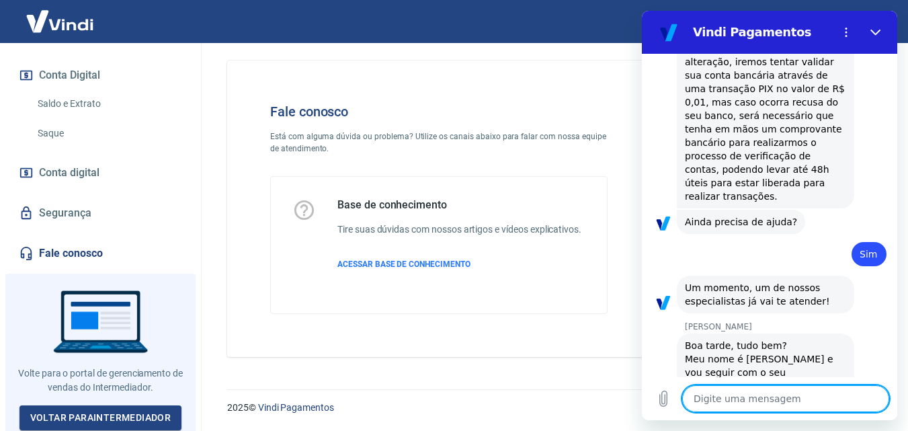
type textarea "x"
type textarea "b"
type textarea "x"
type textarea "bo"
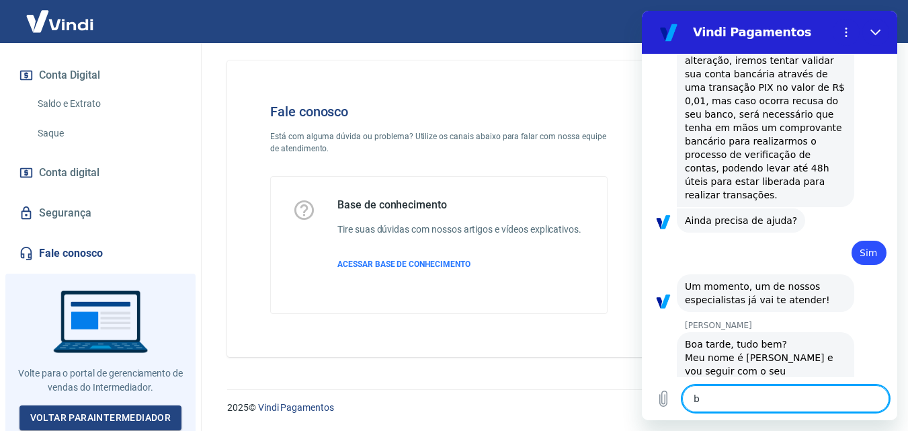
type textarea "x"
type textarea "boa"
type textarea "x"
type textarea "boa"
type textarea "x"
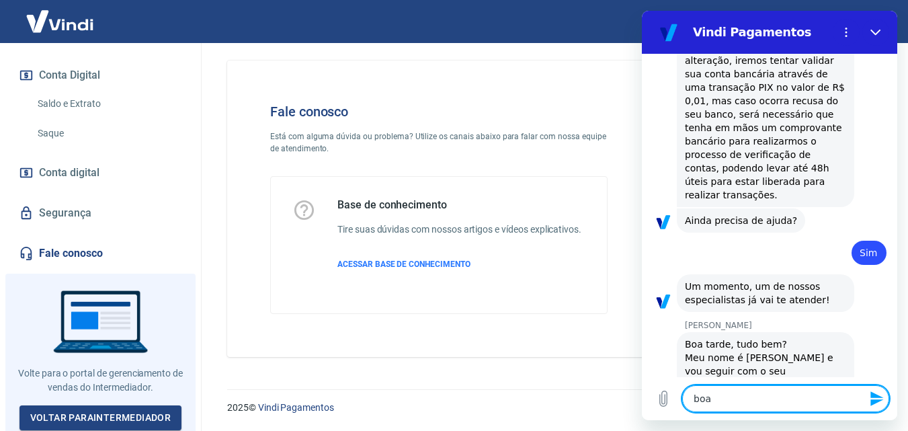
type textarea "boa t"
type textarea "x"
type textarea "boa ta"
type textarea "x"
type textarea "boa tar"
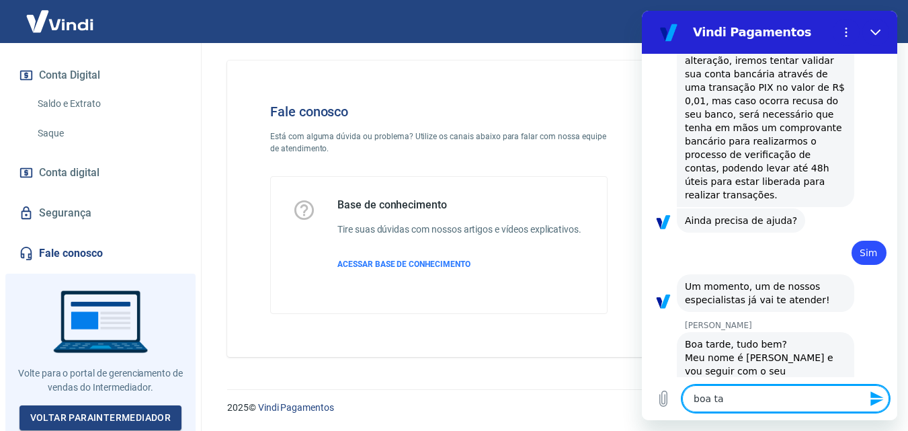
type textarea "x"
type textarea "boa tard"
type textarea "x"
type textarea "boa tarde"
type textarea "x"
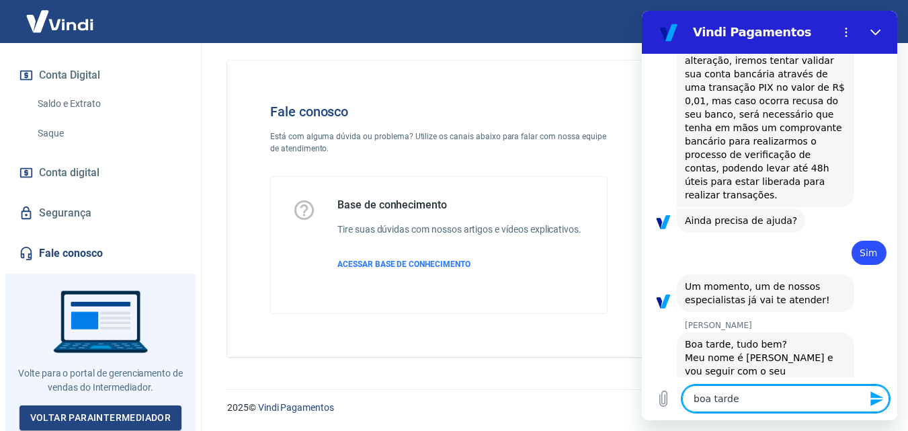
type textarea "boa tarde"
type textarea "x"
type textarea "boa tarde v"
type textarea "x"
type textarea "boa tarde"
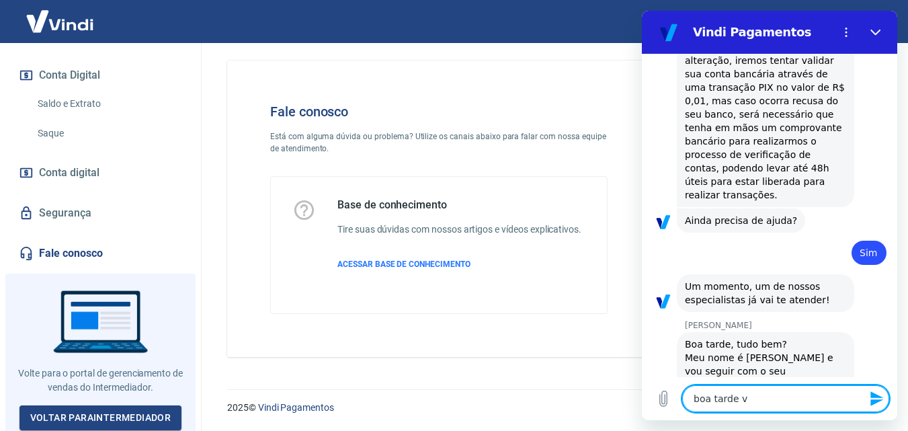
type textarea "x"
type textarea "boa tarde V"
type textarea "x"
type textarea "boa tarde Vi"
type textarea "x"
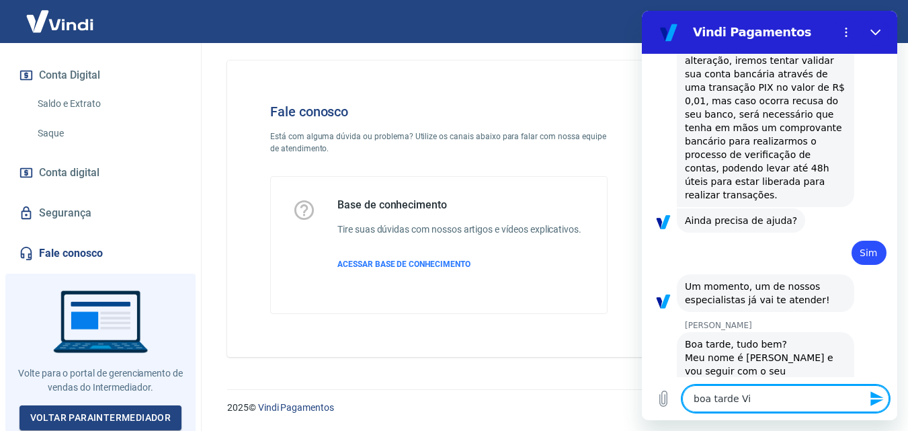
type textarea "boa tarde Viv"
type textarea "x"
type textarea "boa tarde Vivi"
type textarea "x"
type textarea "boa tarde Viviv"
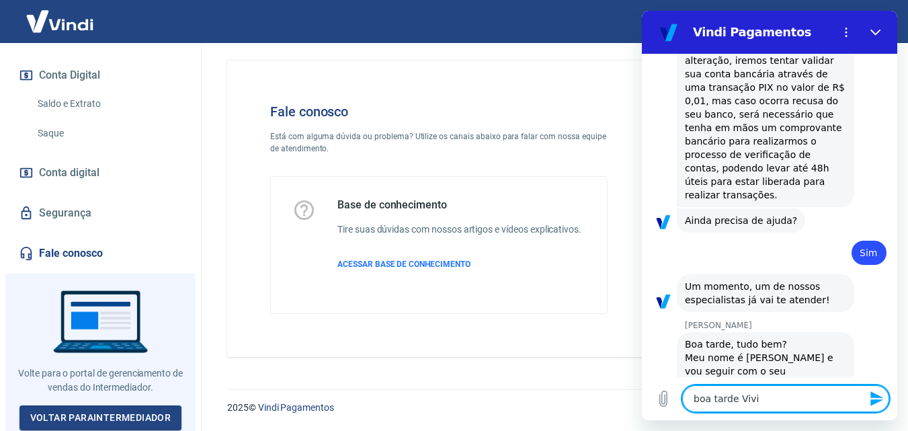
type textarea "x"
type textarea "boa tarde [PERSON_NAME]"
type textarea "x"
type textarea "boa tarde Vivivan"
type textarea "x"
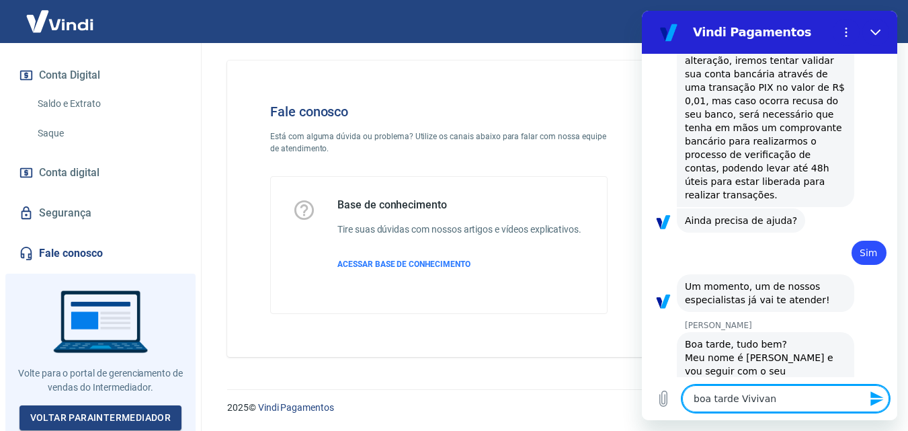
type textarea "boa tarde Vivivane"
type textarea "x"
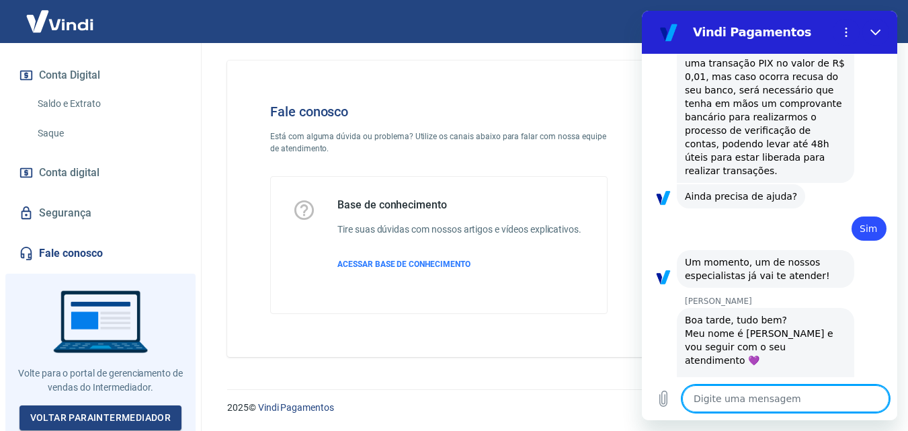
type textarea "x"
type textarea "t"
type textarea "x"
type textarea "tu"
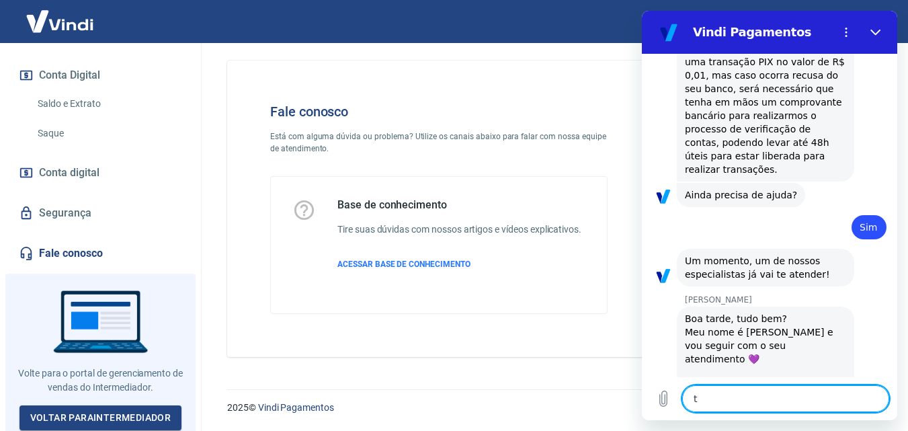
type textarea "x"
type textarea "tud"
type textarea "x"
type textarea "tudo"
type textarea "x"
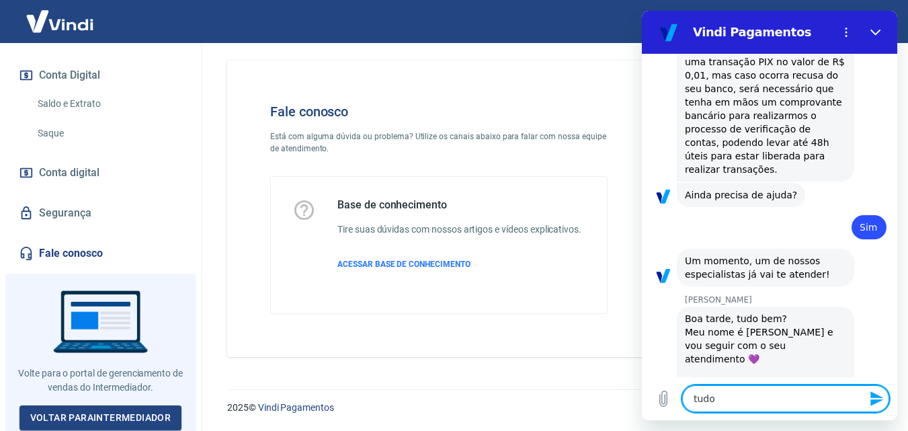
type textarea "tudo"
type textarea "x"
type textarea "tudo b"
type textarea "x"
type textarea "tudo be"
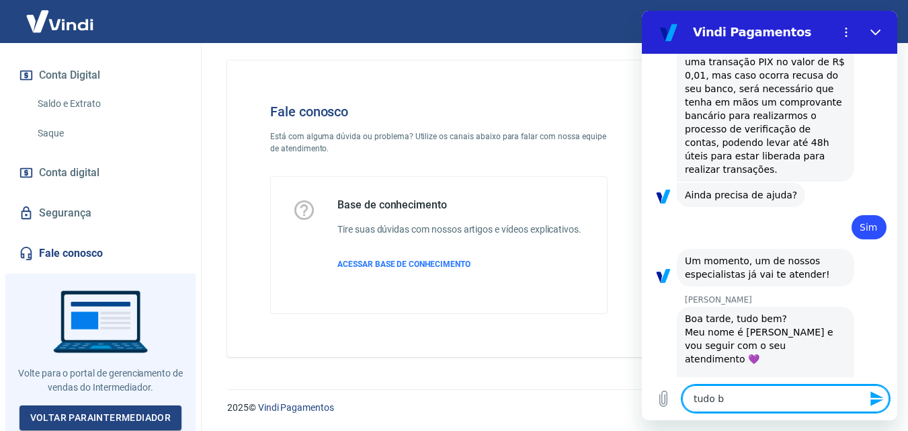
type textarea "x"
type textarea "tudo bem"
type textarea "x"
type textarea "tudo bem"
type textarea "x"
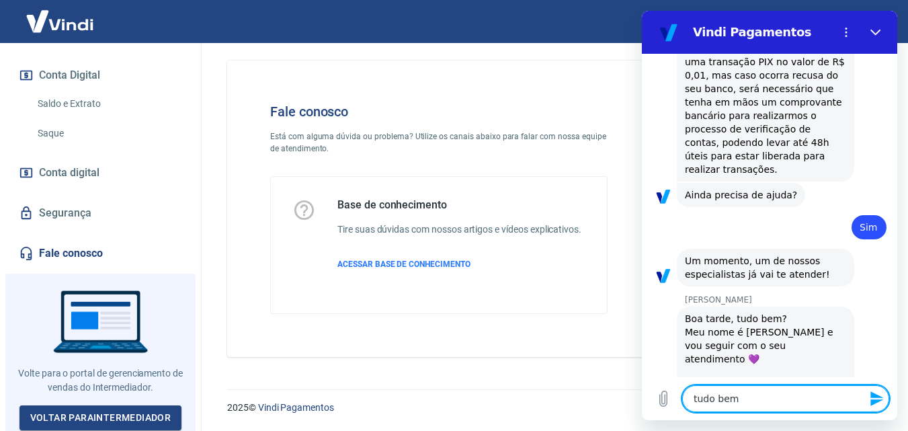
type textarea "tudo bem e"
type textarea "x"
type textarea "tudo bem e"
type textarea "x"
type textarea "tudo bem e v"
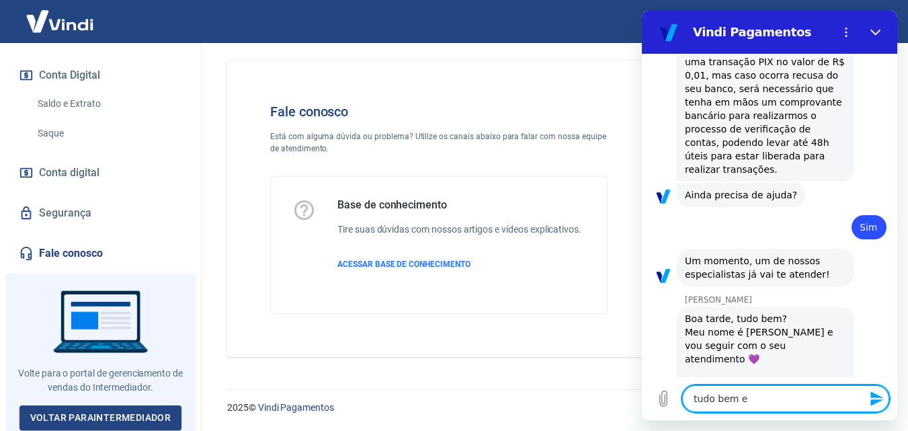
type textarea "x"
type textarea "tudo bem e vc"
type textarea "x"
type textarea "tudo bem e vc?"
type textarea "x"
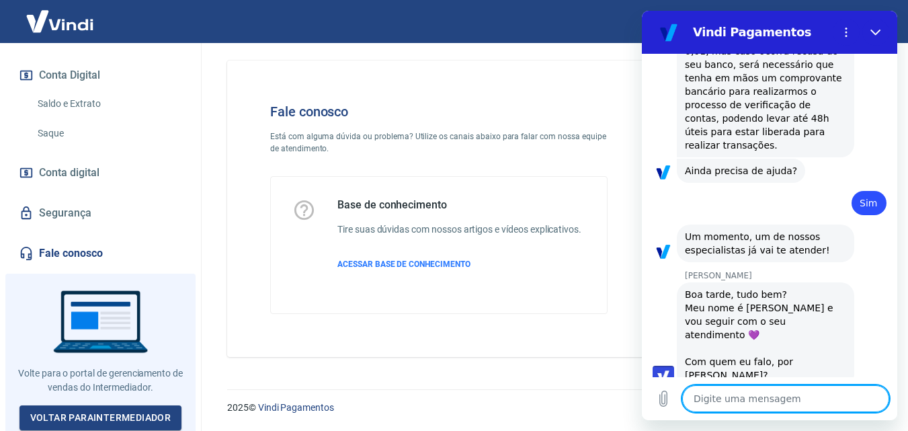
type textarea "x"
type textarea "e"
type textarea "x"
type textarea "es"
type textarea "x"
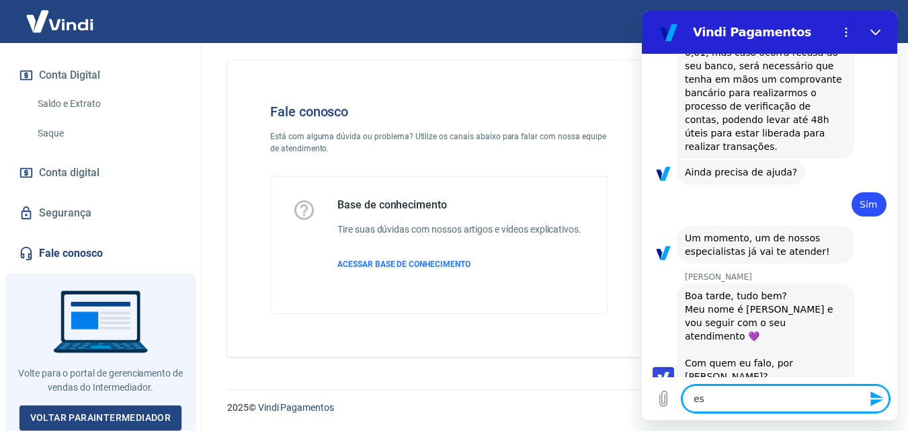
type textarea "est"
type textarea "x"
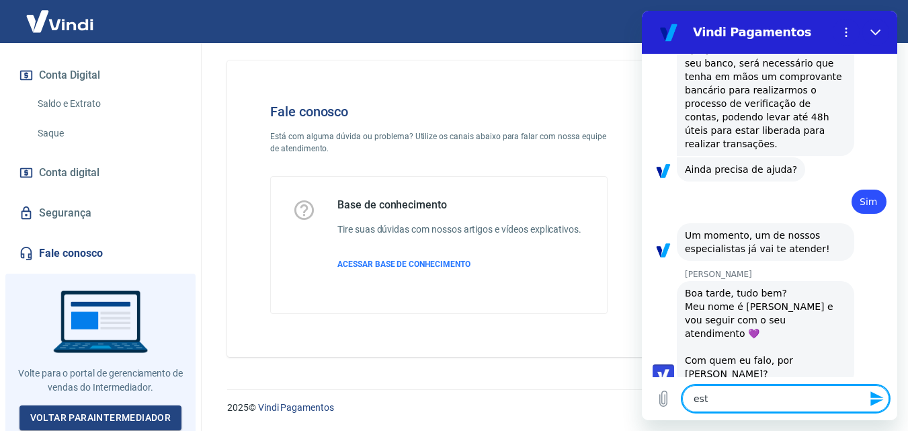
type textarea "esto"
type textarea "x"
type textarea "estou"
type textarea "x"
type textarea "estou"
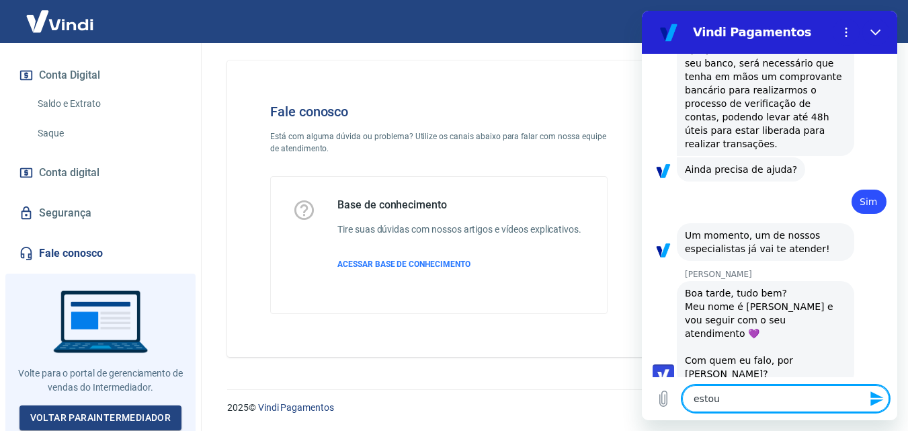
type textarea "x"
type textarea "estou"
type textarea "x"
type textarea "esto"
type textarea "x"
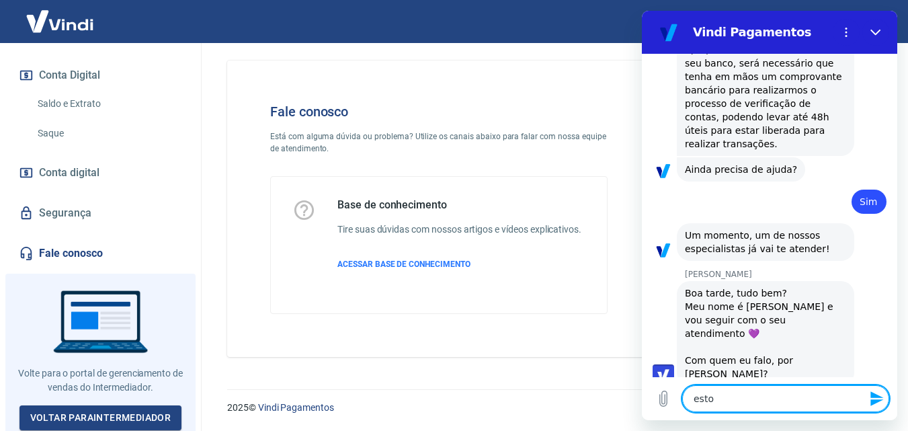
type textarea "est"
type textarea "x"
type textarea "es"
type textarea "x"
type textarea "e"
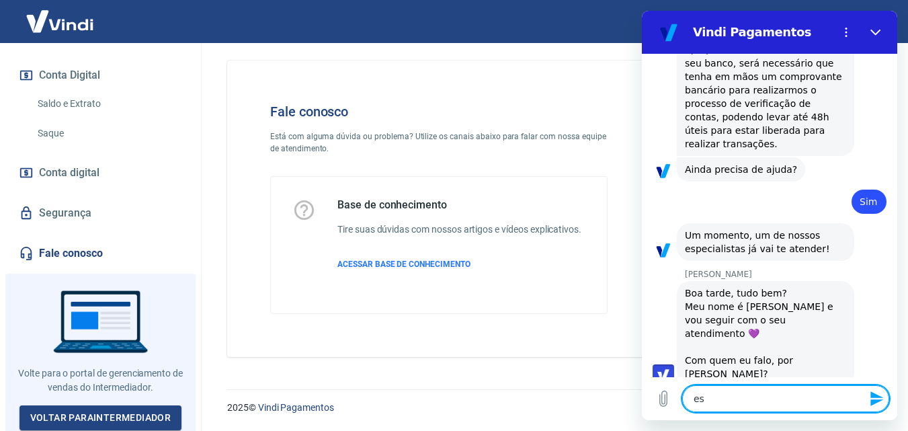
type textarea "x"
type textarea "f"
type textarea "x"
type textarea "fi"
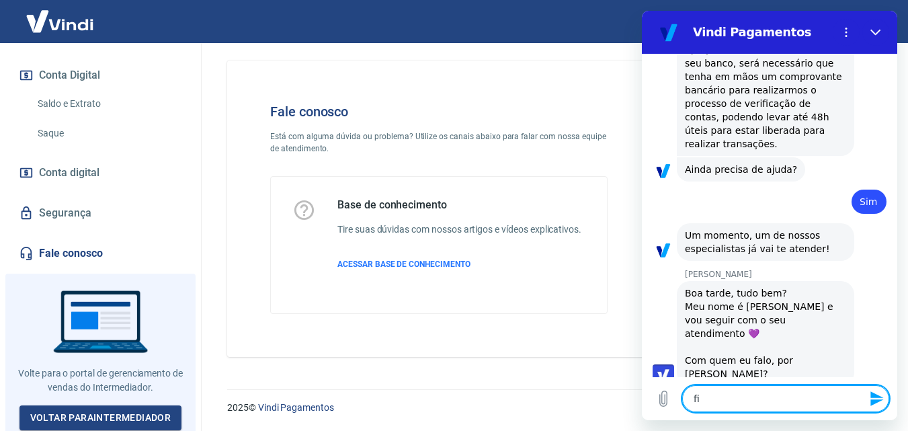
type textarea "x"
type textarea "fiz"
type textarea "x"
type textarea "fiz"
type textarea "x"
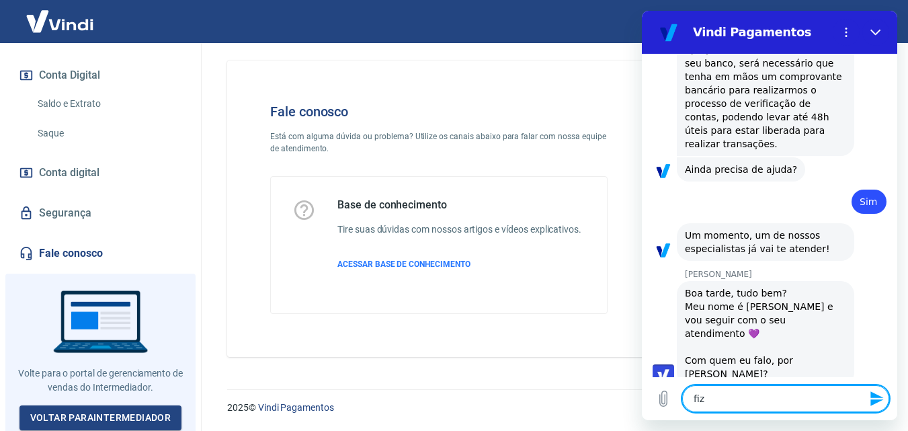
type textarea "fiz u"
type textarea "x"
type textarea "fiz um"
type textarea "x"
type textarea "fiz uma"
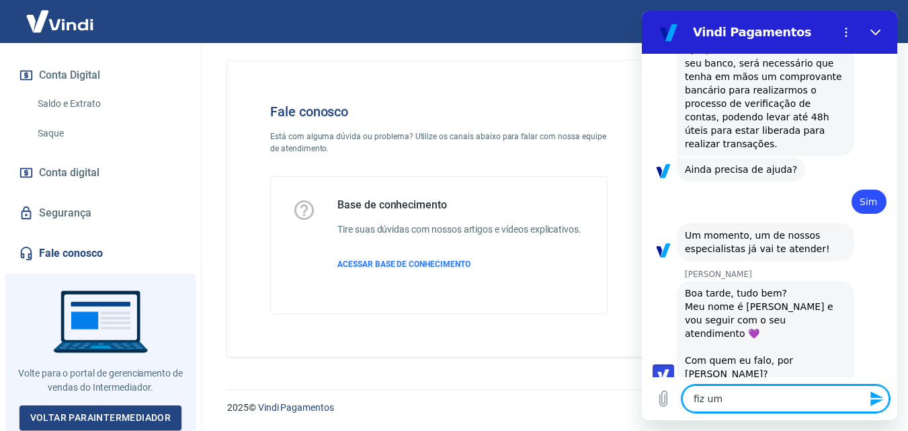
type textarea "x"
type textarea "fiz uma"
type textarea "x"
type textarea "fiz uma n"
type textarea "x"
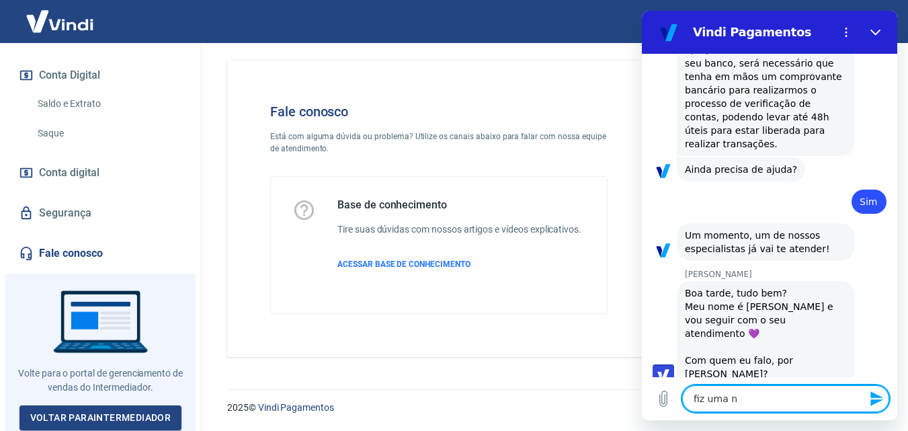
type textarea "fiz uma no"
type textarea "x"
type textarea "fiz uma nov"
type textarea "x"
type textarea "fiz uma nova"
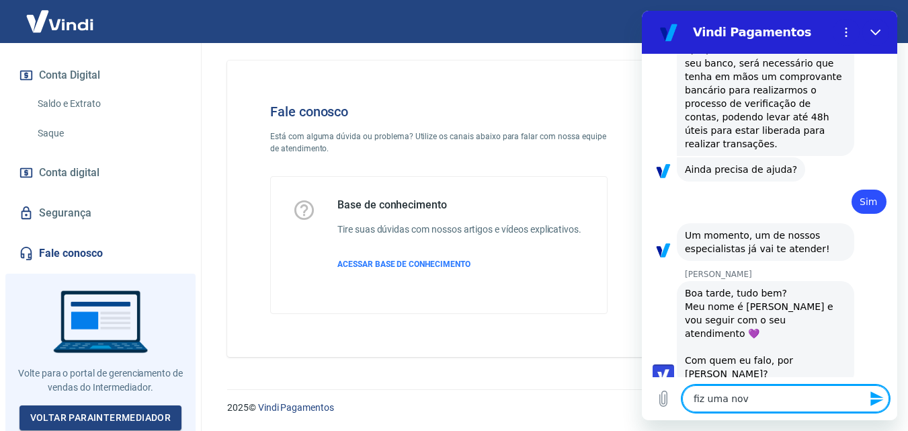
type textarea "x"
type textarea "fiz uma nova"
type textarea "x"
type textarea "fiz uma nova c"
type textarea "x"
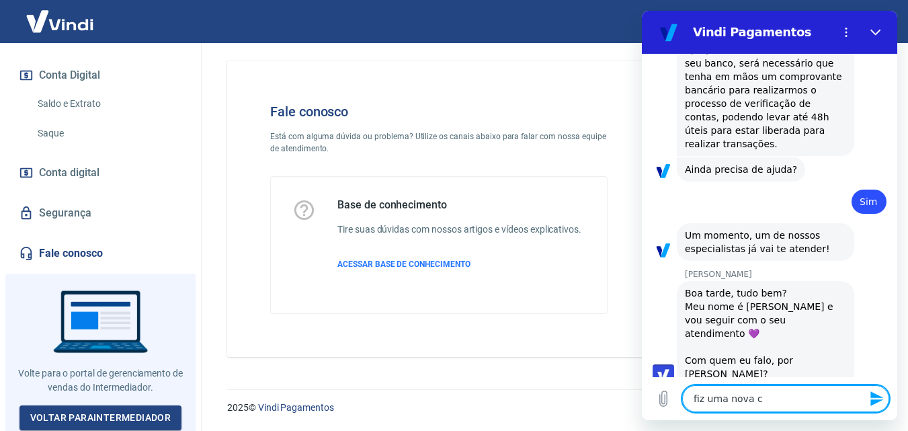
type textarea "fiz uma nova co"
type textarea "x"
type textarea "fiz uma nova con"
type textarea "x"
type textarea "fiz uma nova cont"
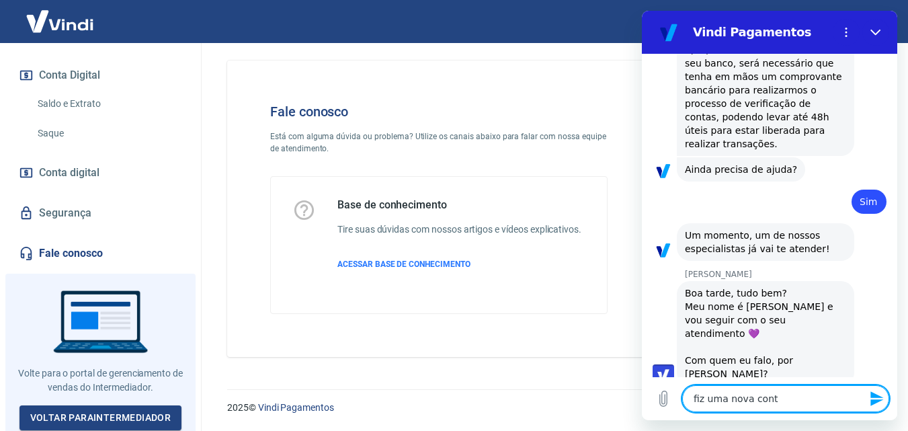
type textarea "x"
type textarea "fiz uma nova conta"
type textarea "x"
type textarea "fiz uma nova conta"
type textarea "x"
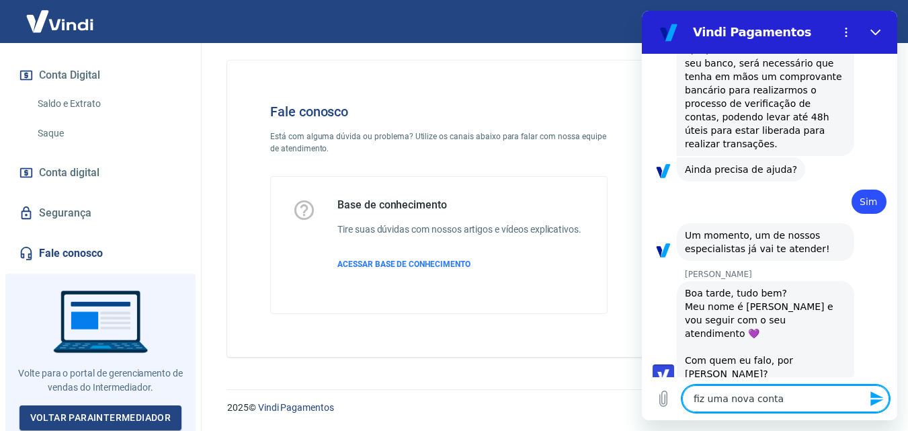
type textarea "fiz uma nova conta c"
type textarea "x"
type textarea "fiz uma nova conta co"
type textarea "x"
type textarea "fiz uma nova conta con"
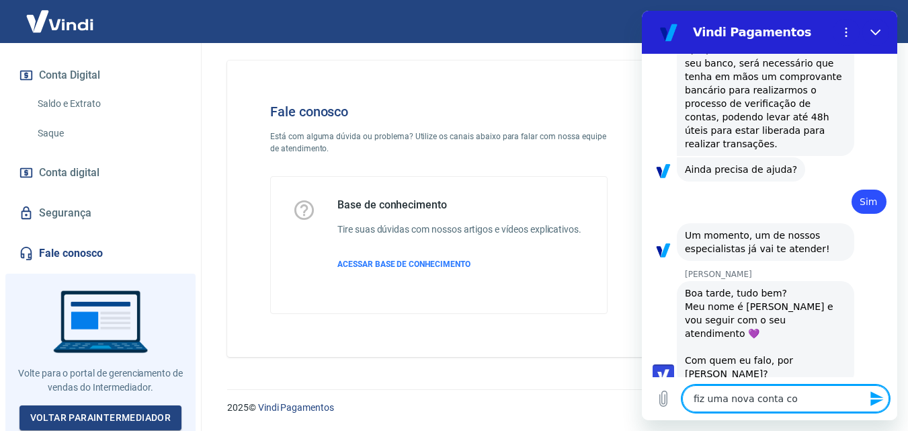
type textarea "x"
type textarea "fiz uma nova conta co"
type textarea "x"
type textarea "fiz uma nova conta com"
type textarea "x"
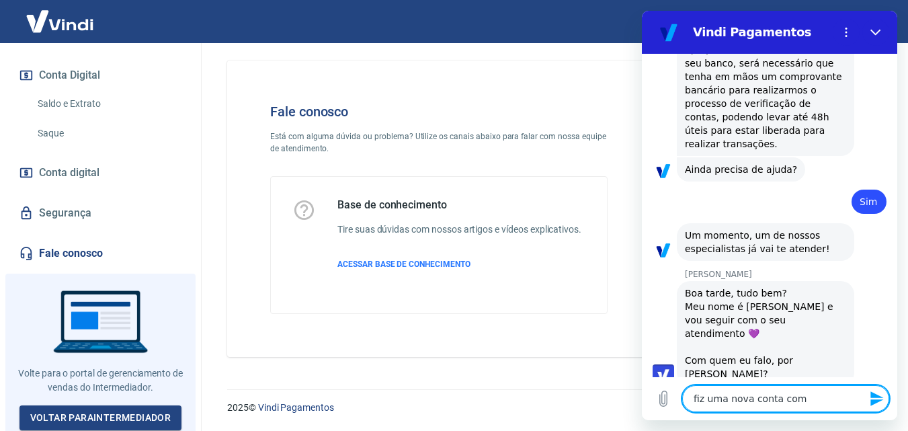
type textarea "fiz uma nova conta com"
type textarea "x"
type textarea "fiz uma nova conta com o"
type textarea "x"
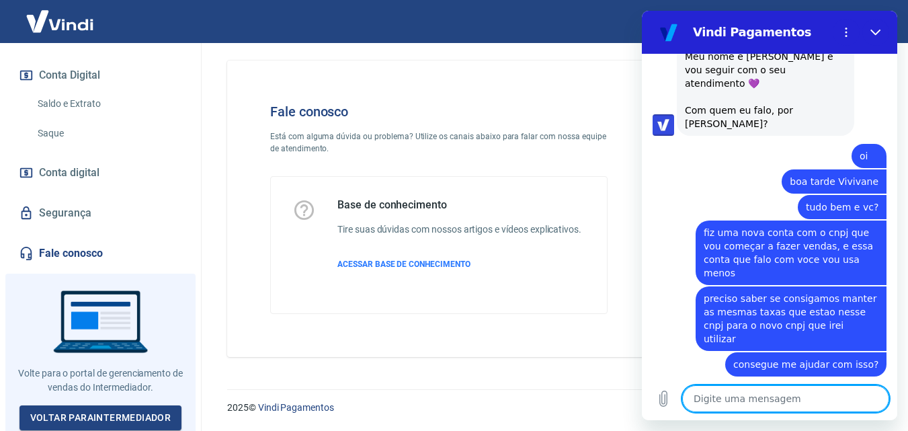
scroll to position [2938, 0]
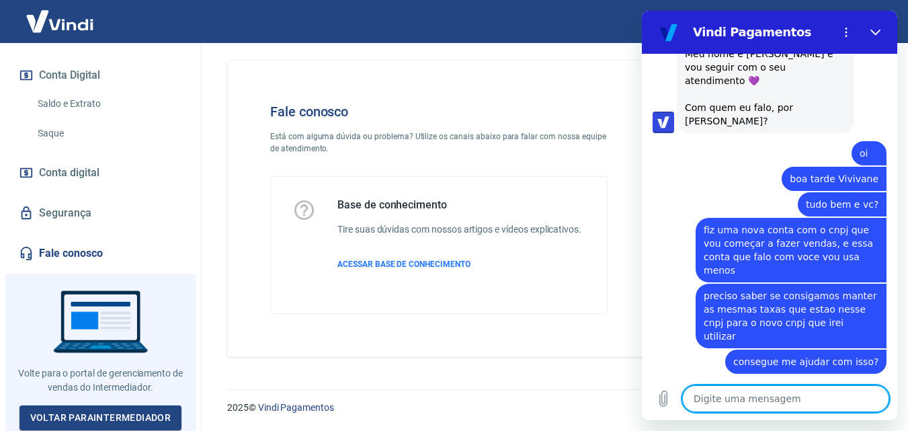
click at [768, 396] on textarea at bounding box center [785, 398] width 207 height 27
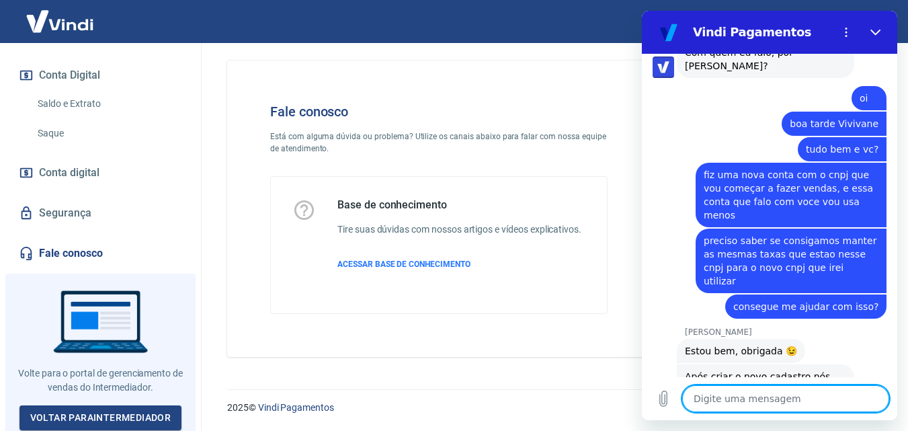
scroll to position [2996, 0]
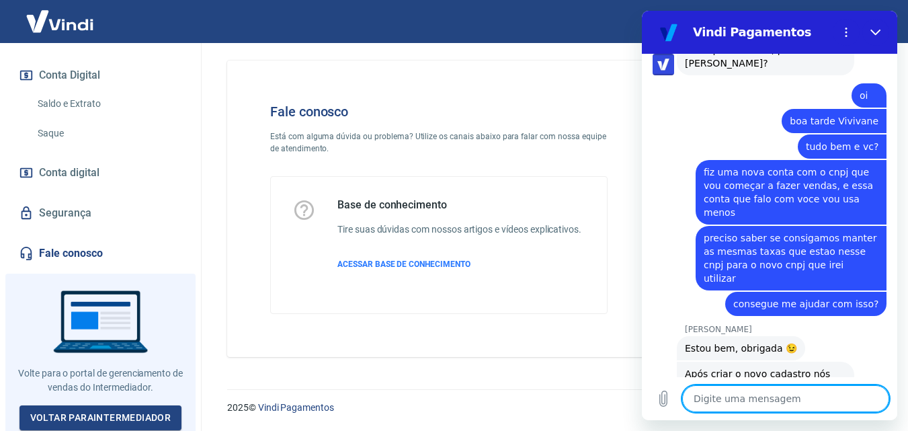
click at [765, 392] on textarea at bounding box center [785, 398] width 207 height 27
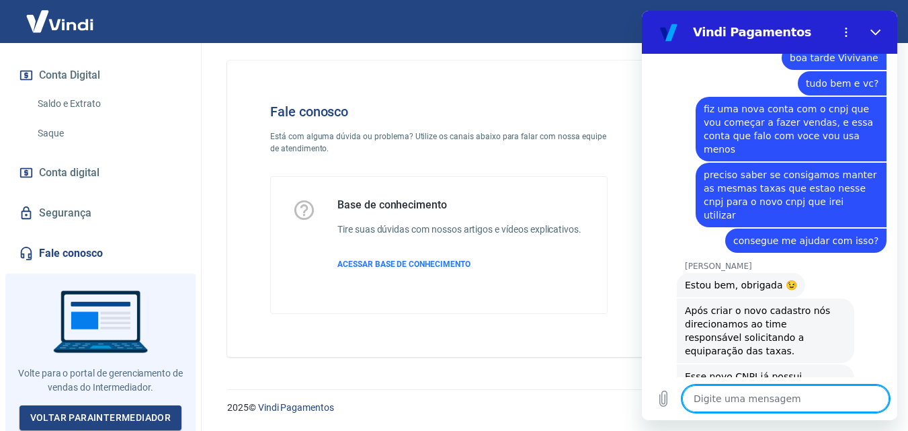
scroll to position [3092, 0]
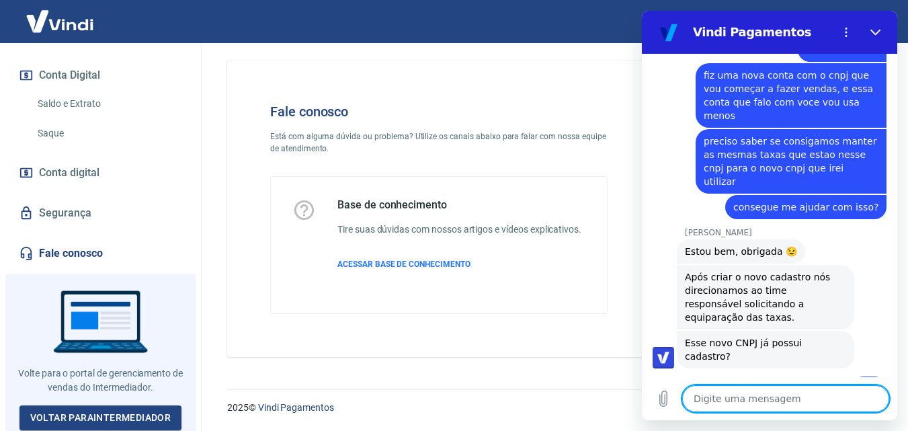
click at [756, 394] on textarea at bounding box center [785, 398] width 207 height 27
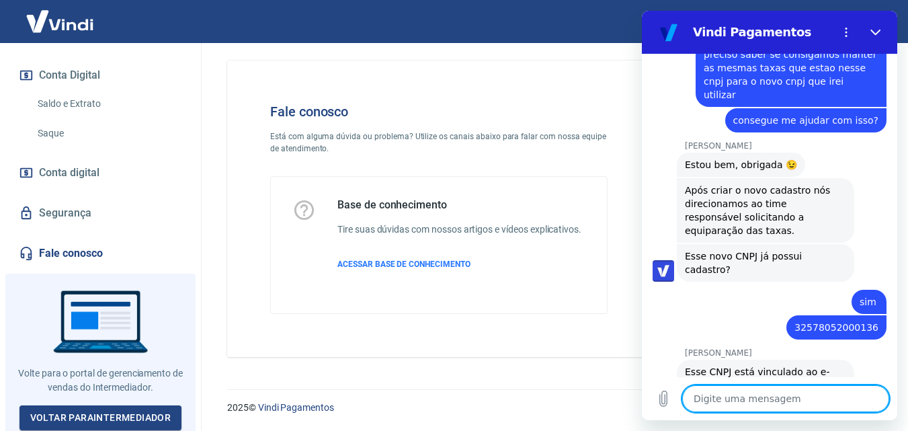
scroll to position [3182, 0]
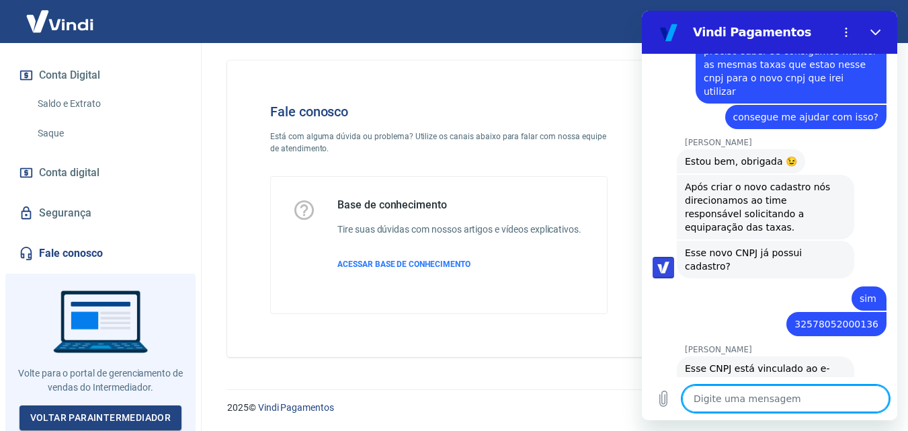
click at [756, 394] on textarea at bounding box center [785, 398] width 207 height 27
click at [728, 397] on textarea at bounding box center [785, 398] width 207 height 27
paste textarea "1339896"
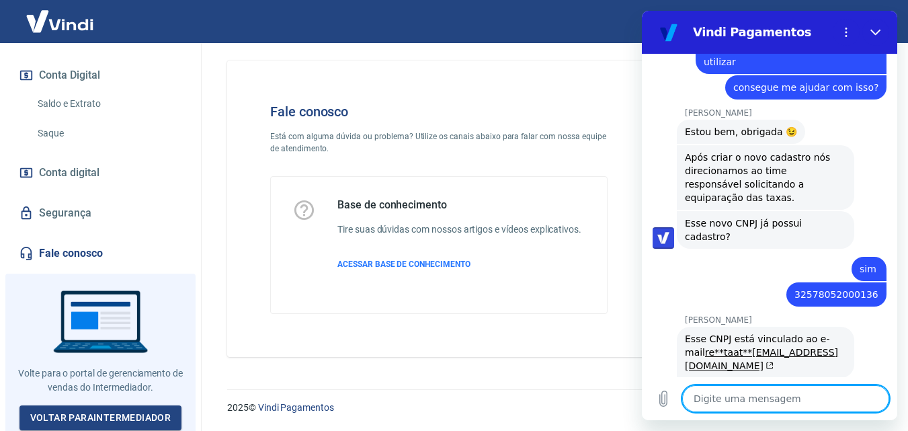
scroll to position [3215, 0]
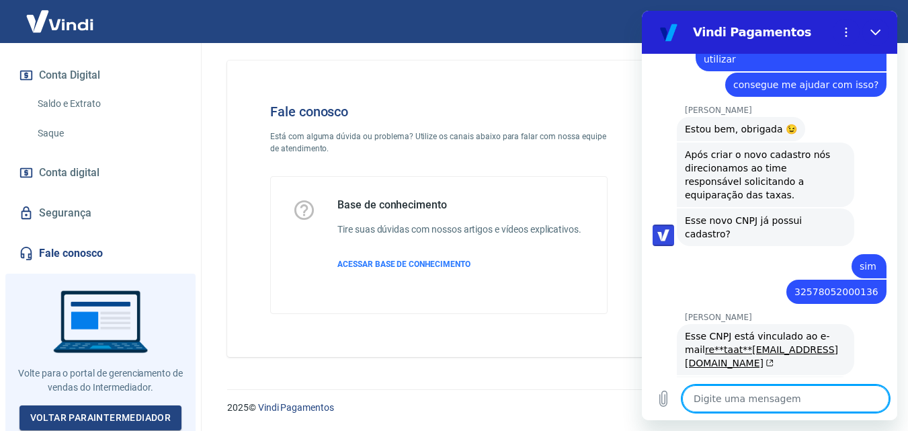
click at [730, 399] on textarea at bounding box center [785, 398] width 207 height 27
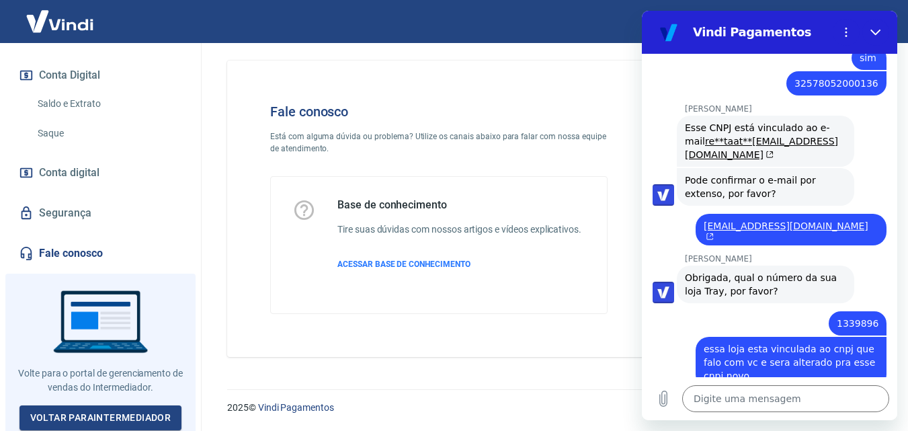
scroll to position [3534, 0]
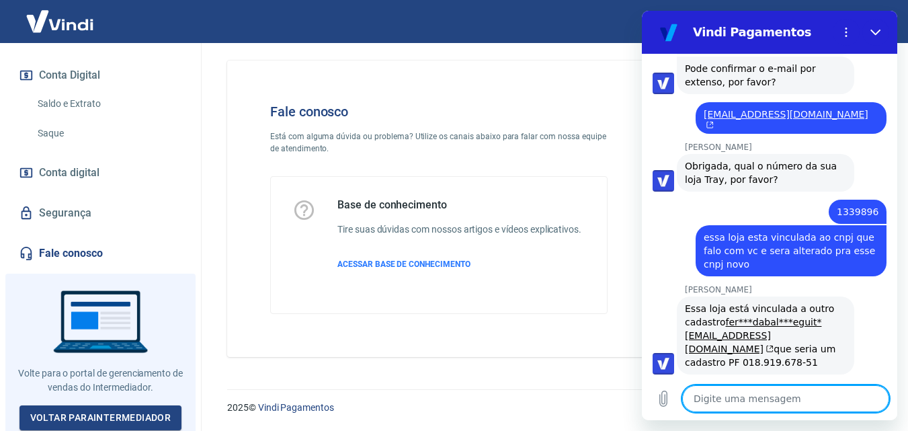
click at [742, 390] on textarea at bounding box center [785, 398] width 207 height 27
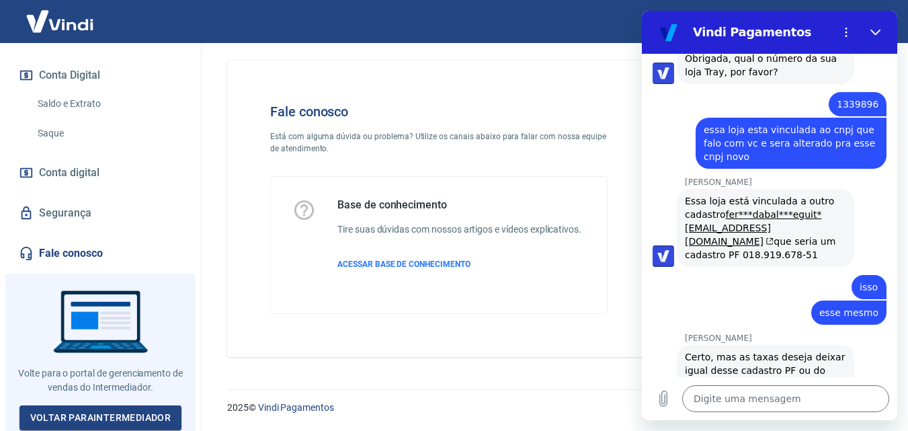
scroll to position [3645, 0]
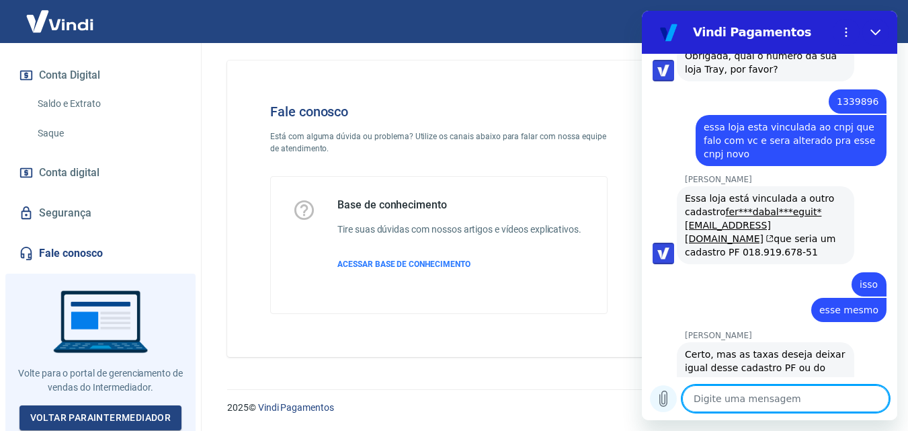
click at [663, 397] on icon "Carregar arquivo" at bounding box center [663, 398] width 16 height 16
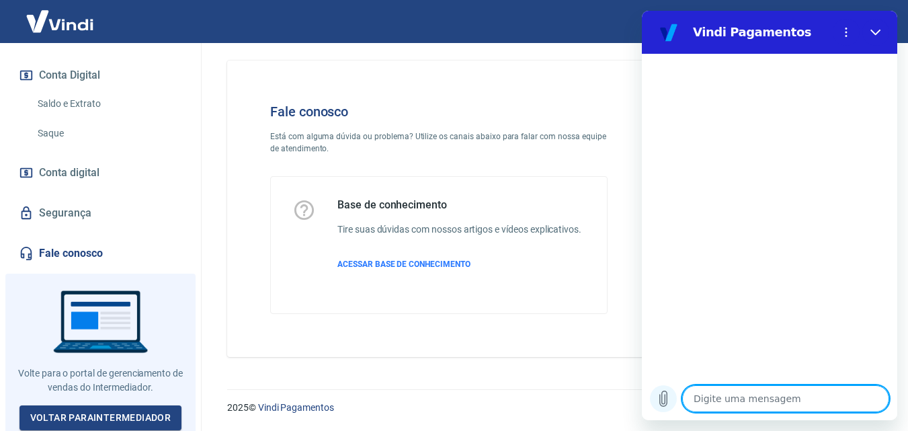
scroll to position [0, 0]
click at [664, 398] on icon "Carregar arquivo" at bounding box center [663, 398] width 16 height 16
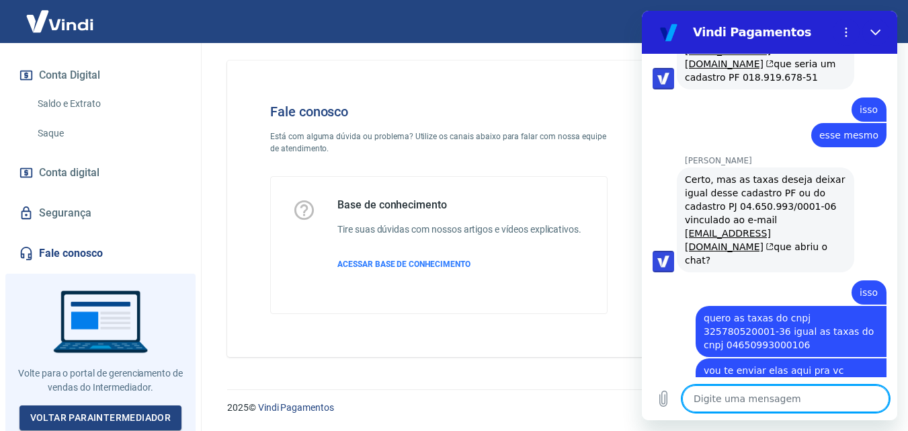
scroll to position [3822, 0]
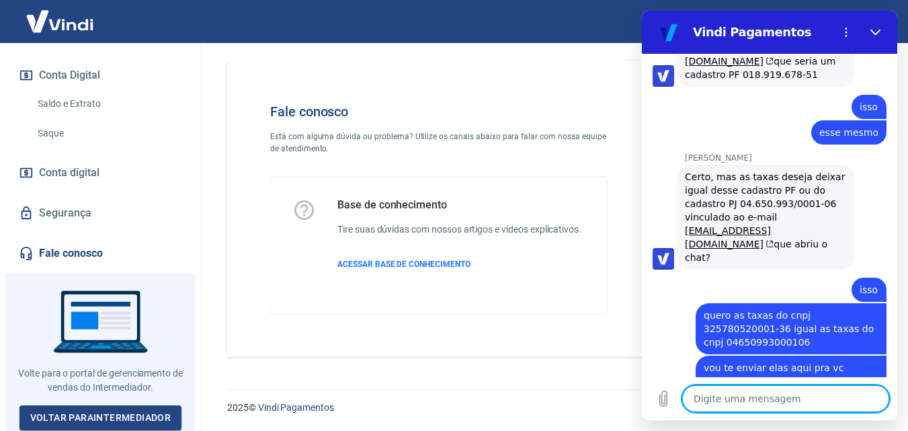
click at [781, 397] on textarea at bounding box center [785, 398] width 207 height 27
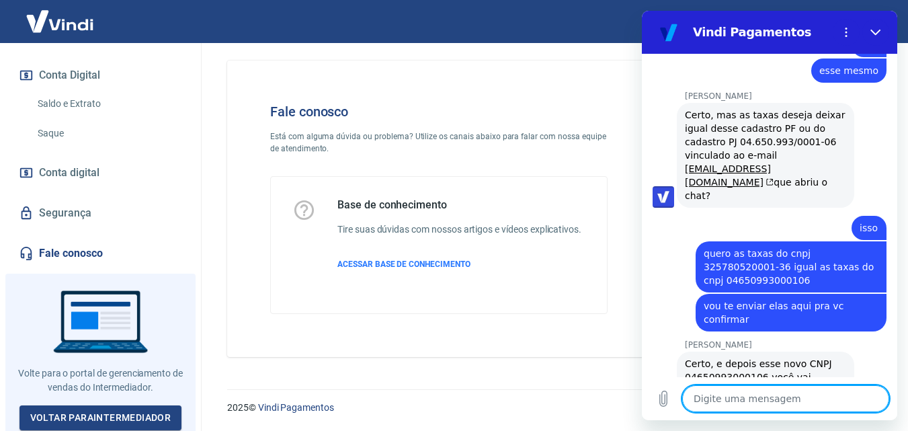
scroll to position [3887, 0]
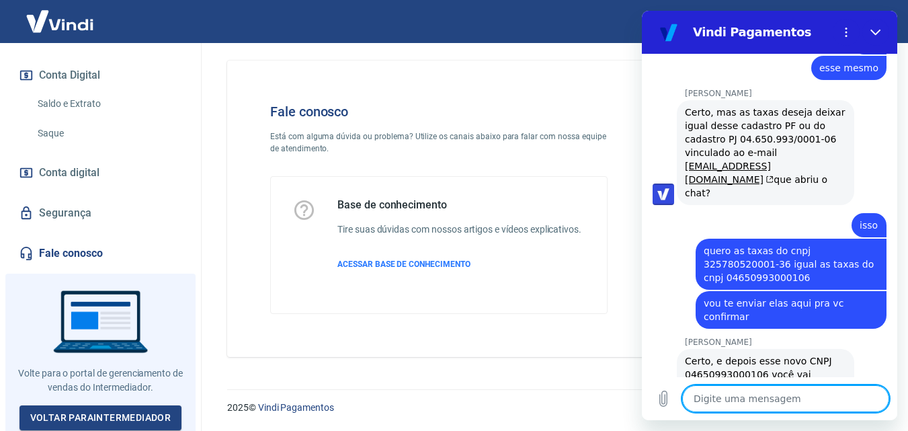
click at [769, 400] on textarea at bounding box center [785, 398] width 207 height 27
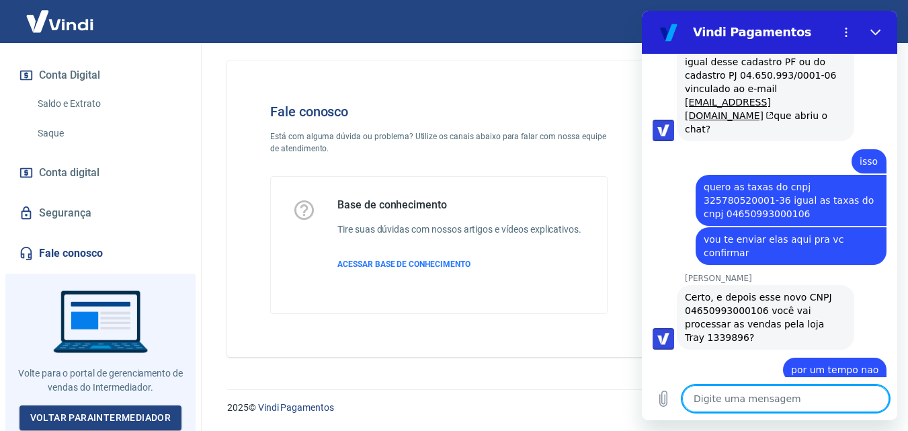
scroll to position [3951, 0]
click at [699, 400] on textarea at bounding box center [785, 398] width 207 height 27
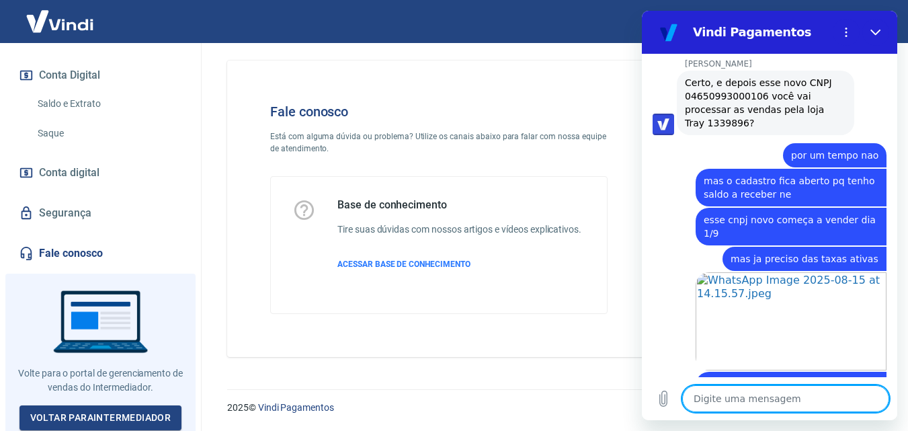
scroll to position [4167, 0]
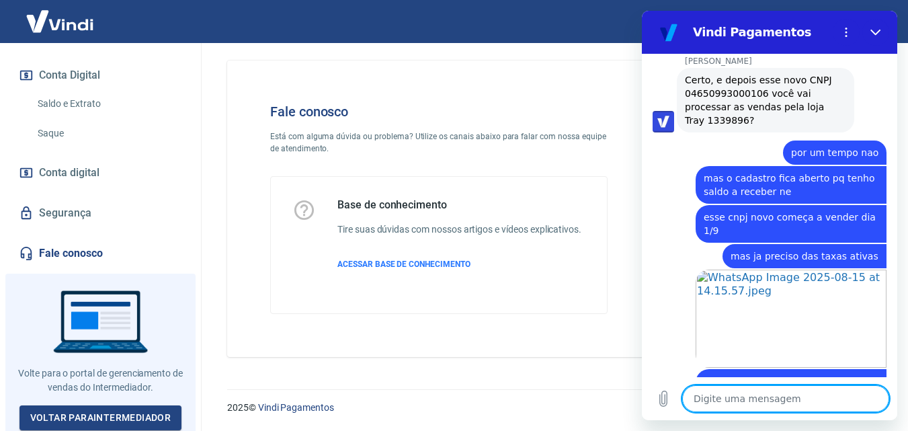
click at [743, 394] on textarea at bounding box center [785, 398] width 207 height 27
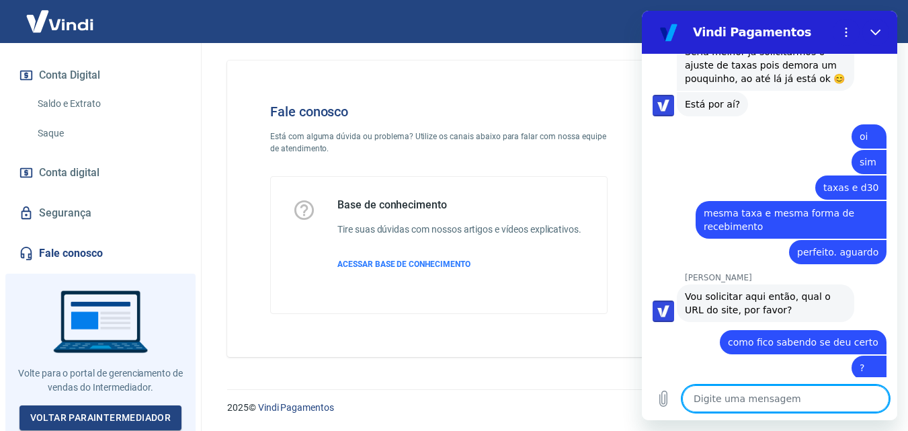
scroll to position [4662, 0]
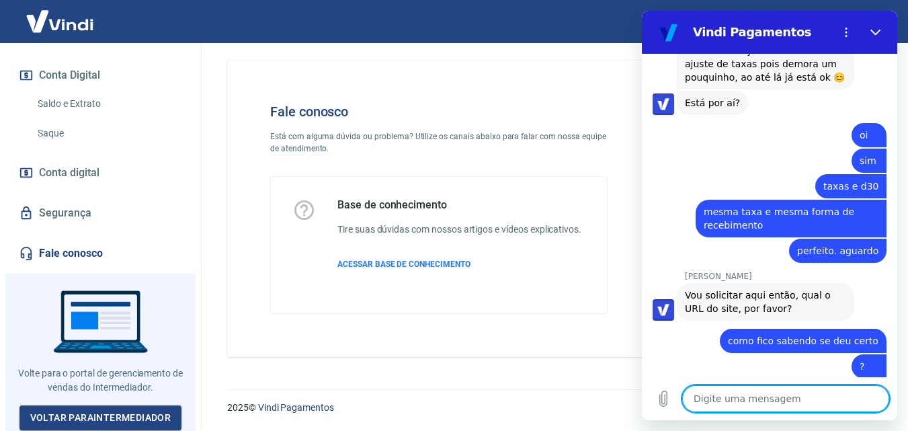
click at [781, 396] on textarea at bounding box center [785, 398] width 207 height 27
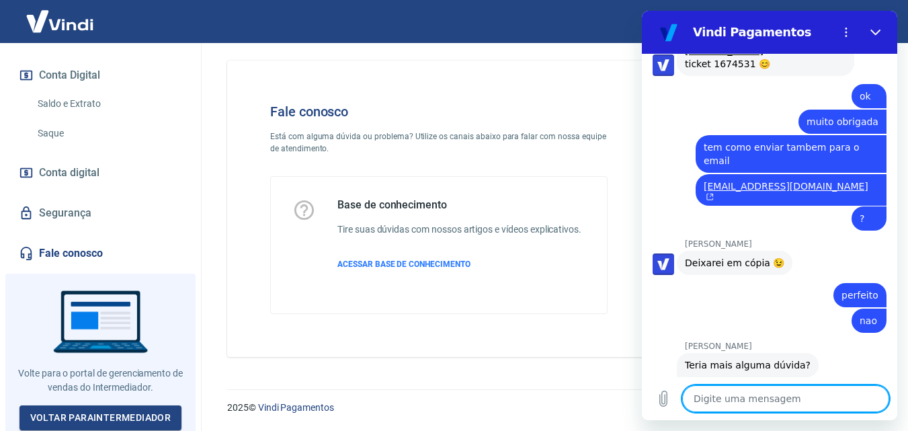
scroll to position [5140, 0]
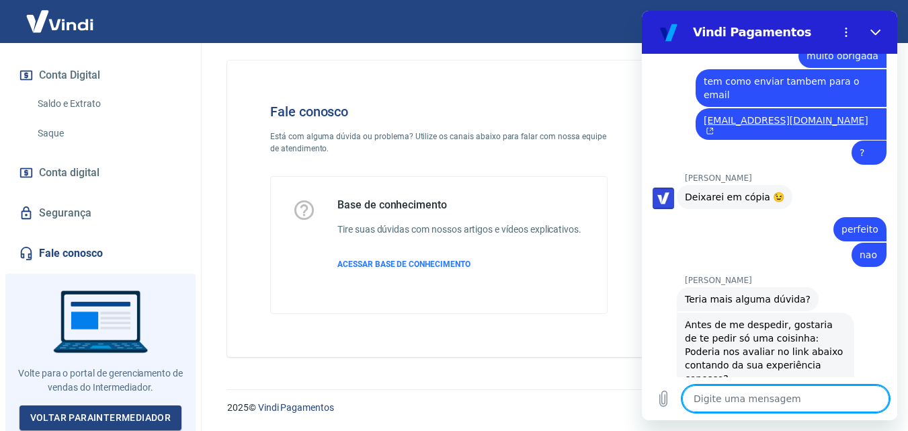
click at [733, 392] on textarea at bounding box center [785, 398] width 207 height 27
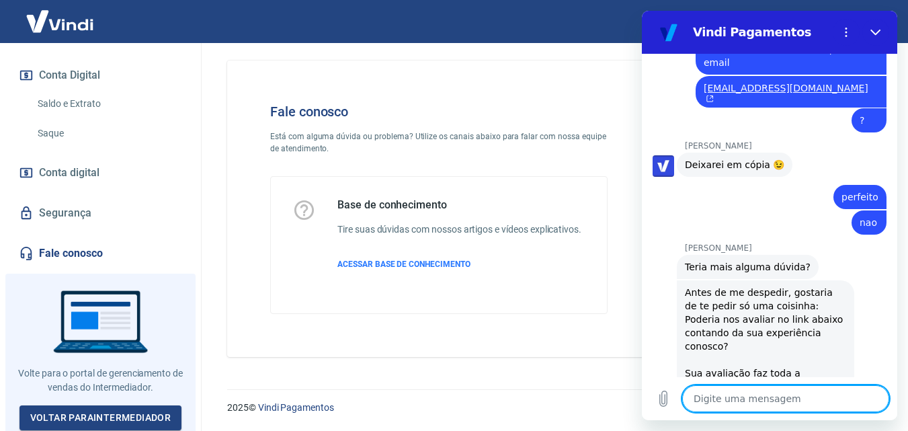
scroll to position [5198, 0]
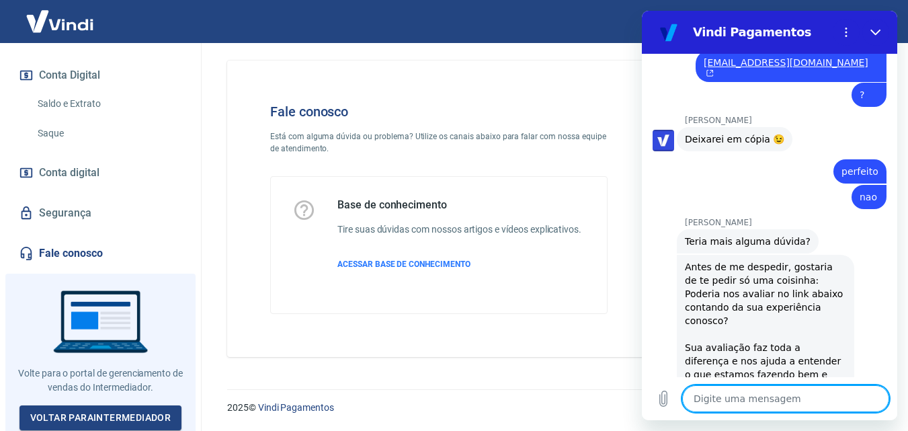
click at [755, 382] on link "[URL][DOMAIN_NAME]" at bounding box center [751, 394] width 133 height 24
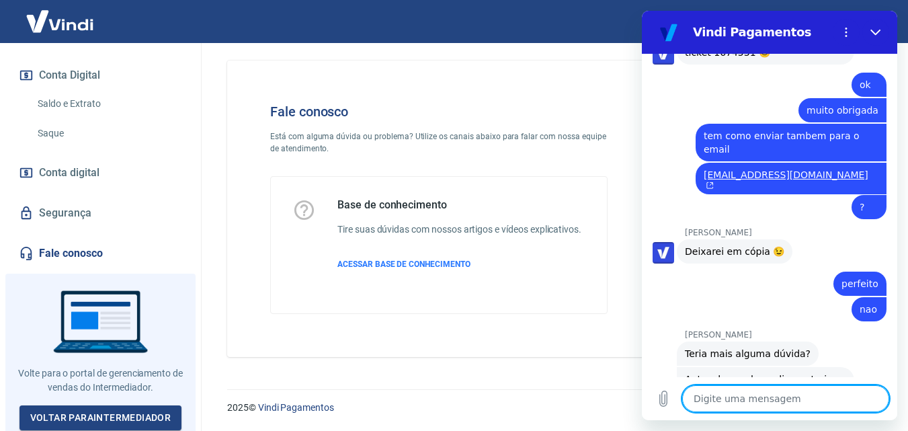
scroll to position [5108, 0]
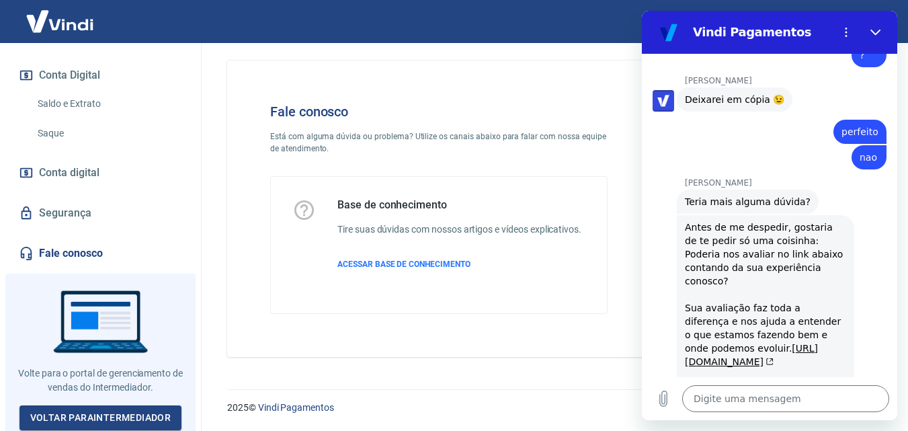
scroll to position [5242, 0]
